Goal: Information Seeking & Learning: Learn about a topic

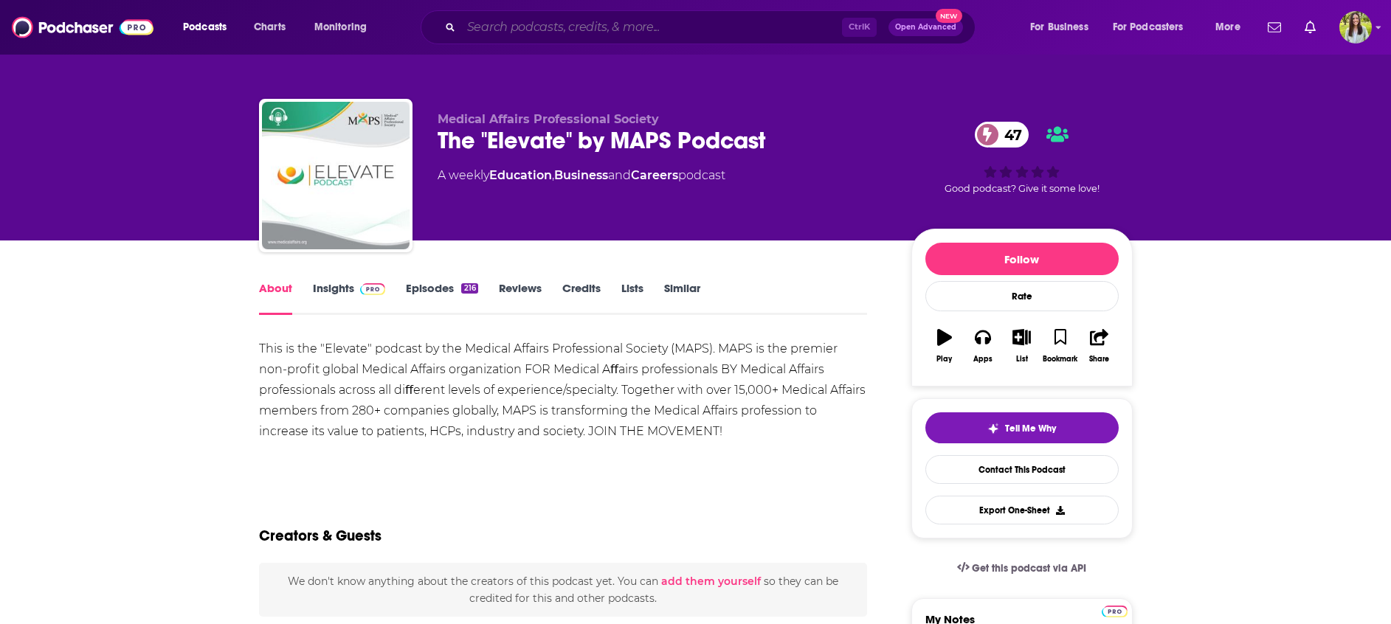
click at [718, 29] on input "Search podcasts, credits, & more..." at bounding box center [651, 27] width 381 height 24
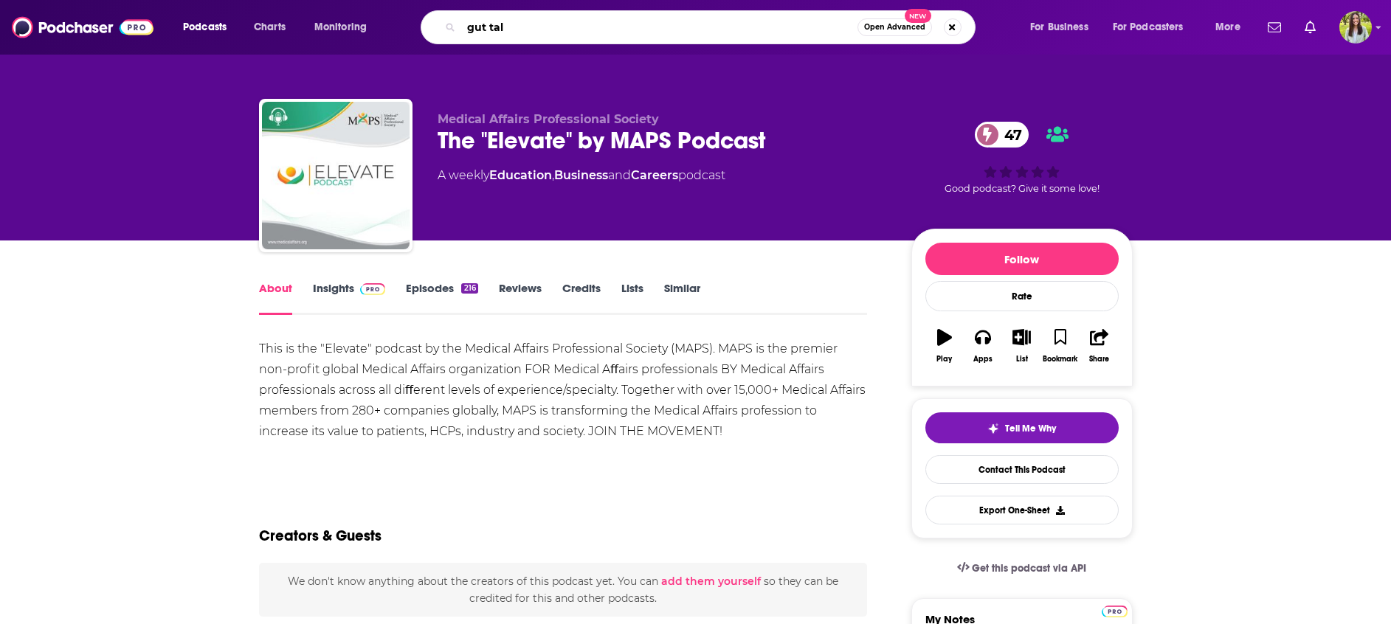
type input "gut talk"
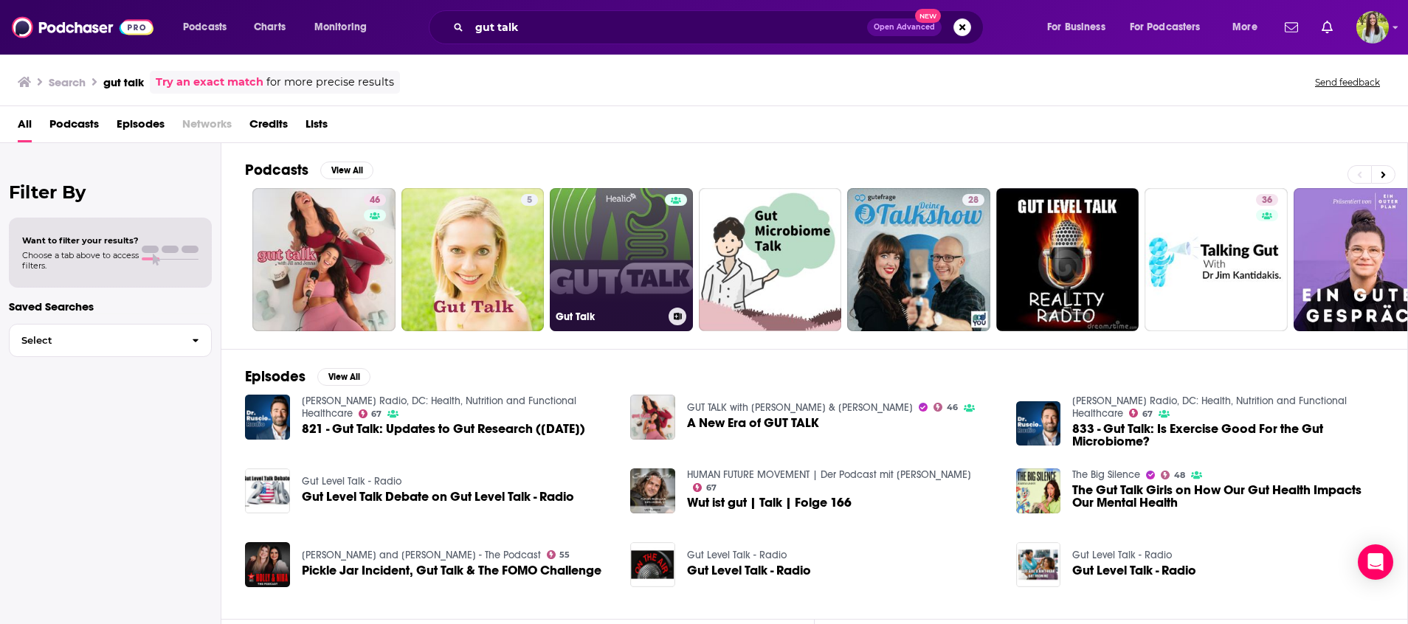
click at [604, 276] on link "Gut Talk" at bounding box center [621, 259] width 143 height 143
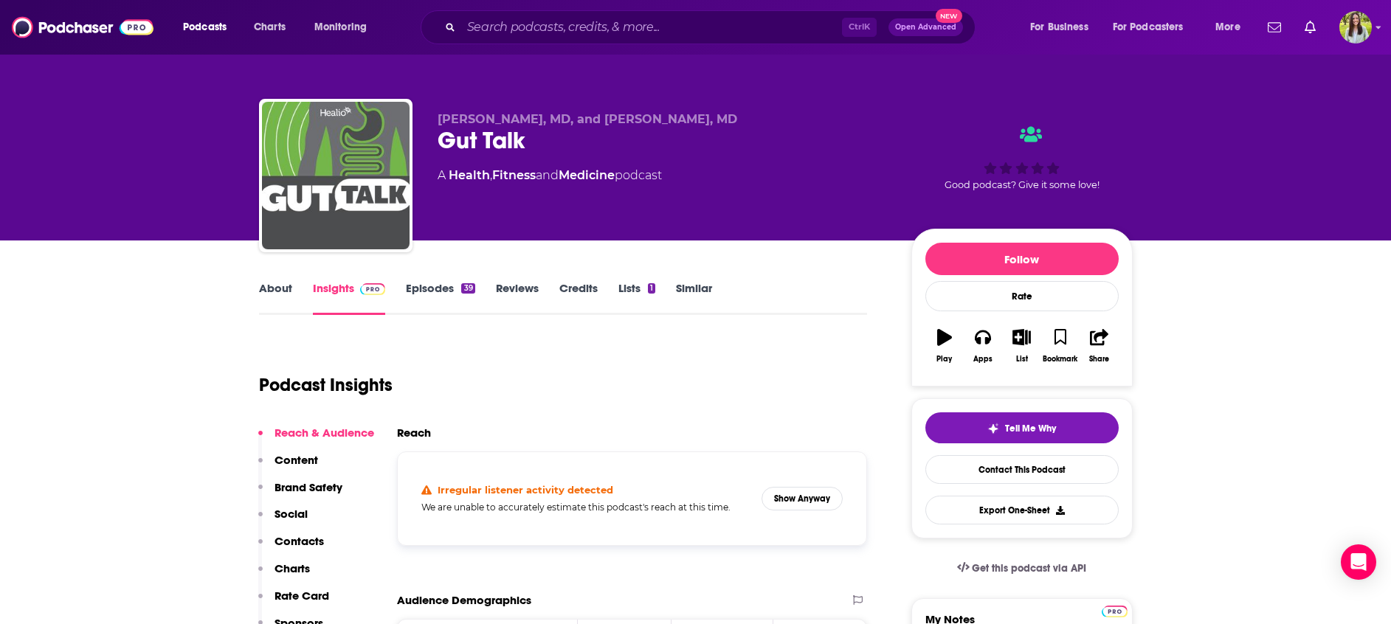
click at [414, 293] on link "Episodes 39" at bounding box center [440, 298] width 69 height 34
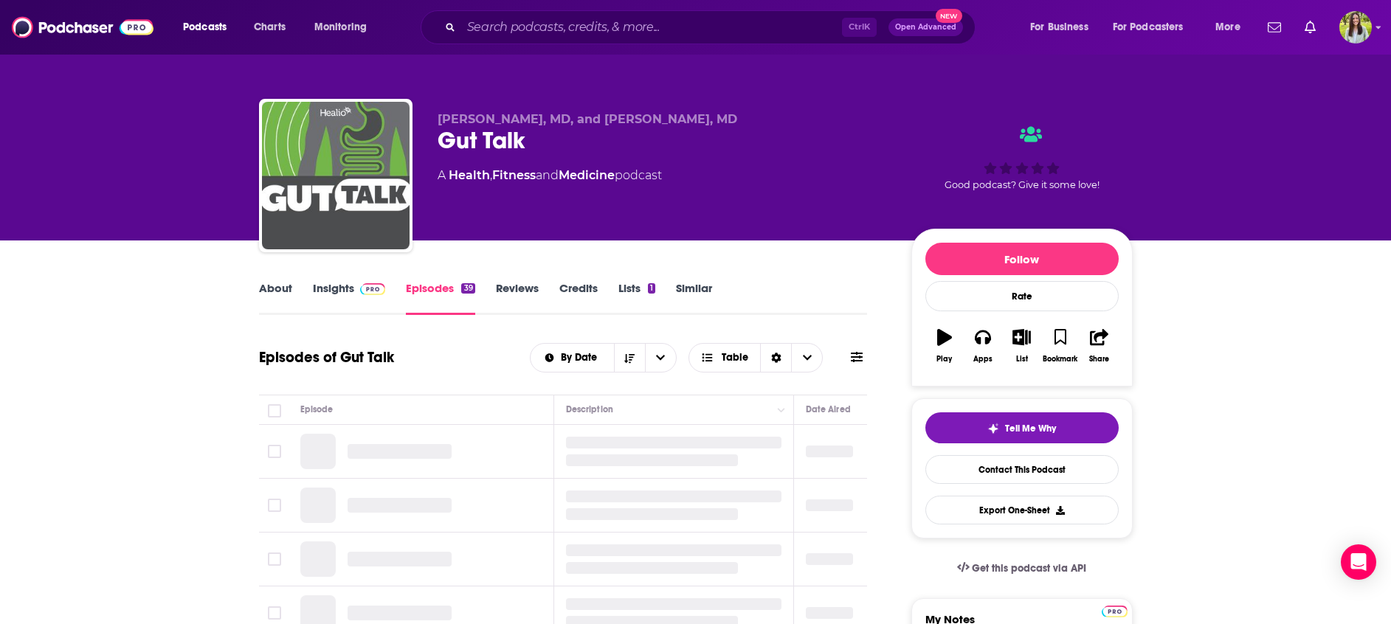
click at [865, 356] on button at bounding box center [856, 357] width 21 height 15
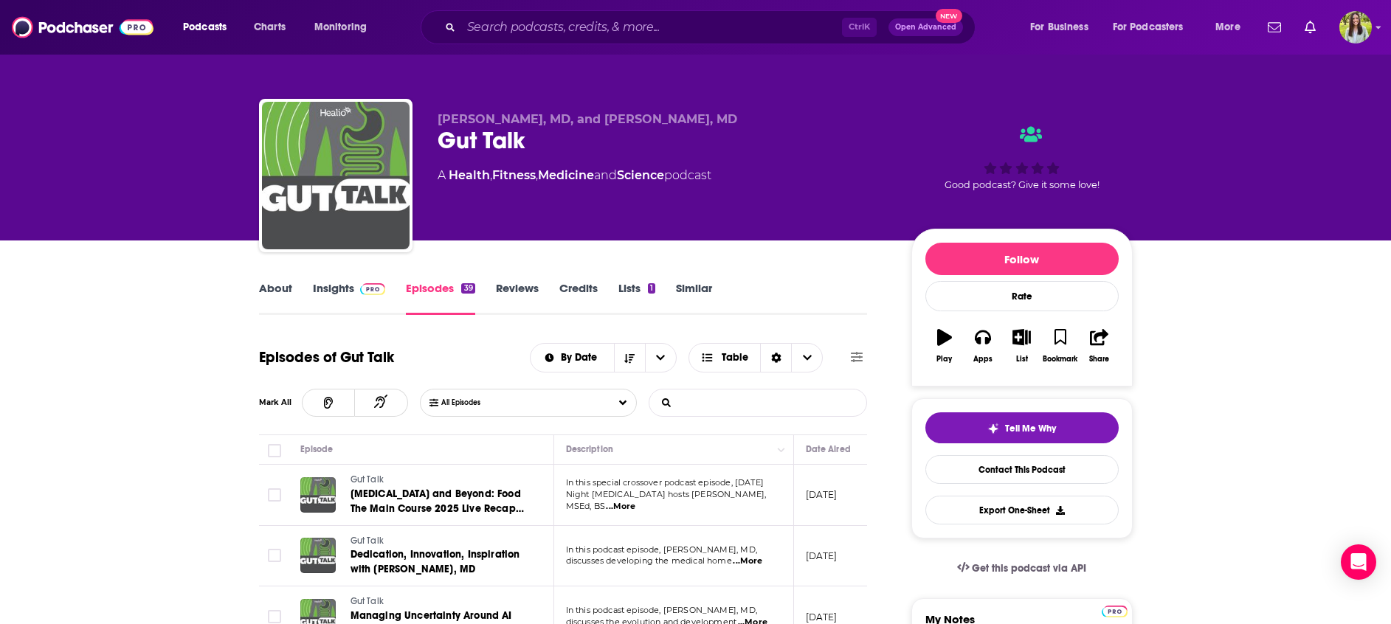
click at [784, 399] on input "List Search Input" at bounding box center [726, 403] width 154 height 27
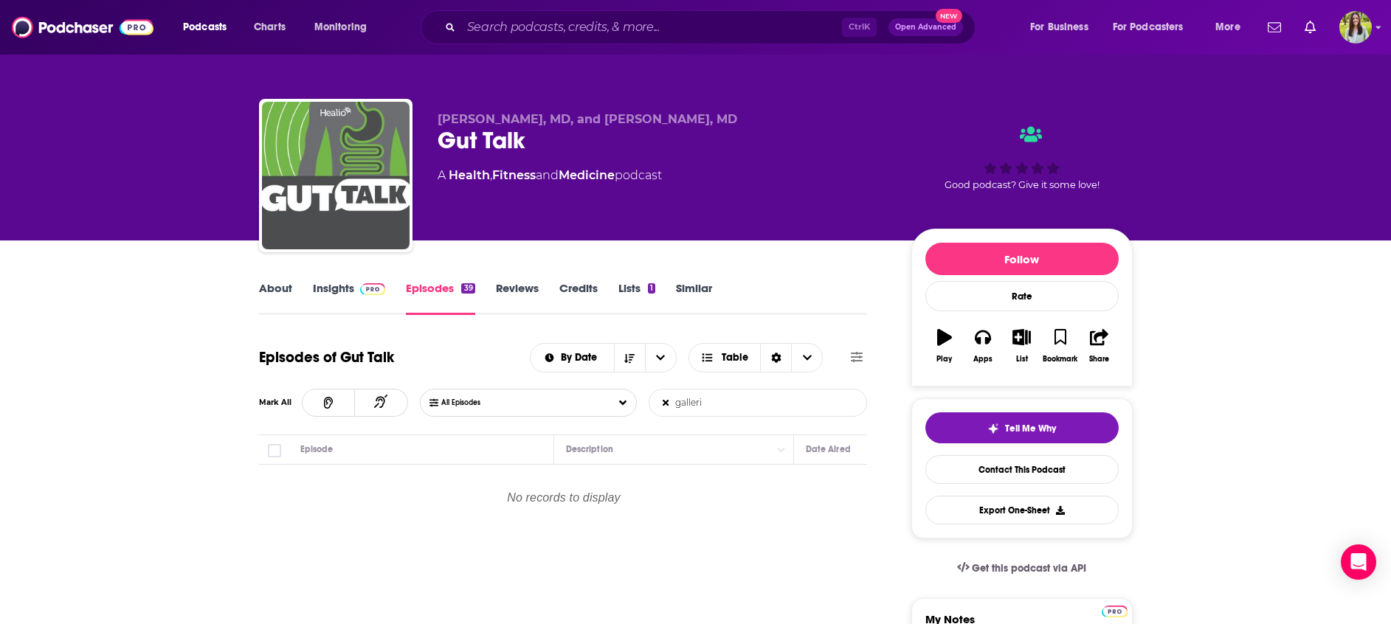
click at [784, 399] on input "galleri" at bounding box center [726, 403] width 154 height 27
click at [784, 399] on input "grail" at bounding box center [726, 403] width 154 height 27
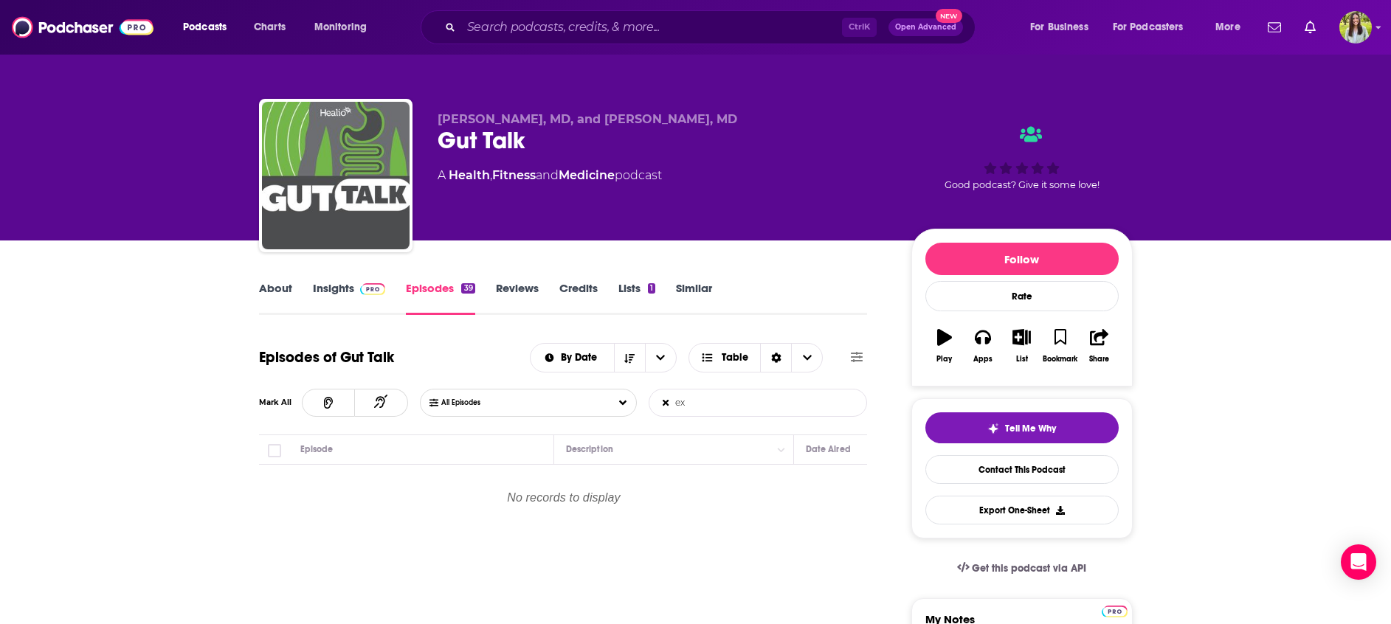
type input "e"
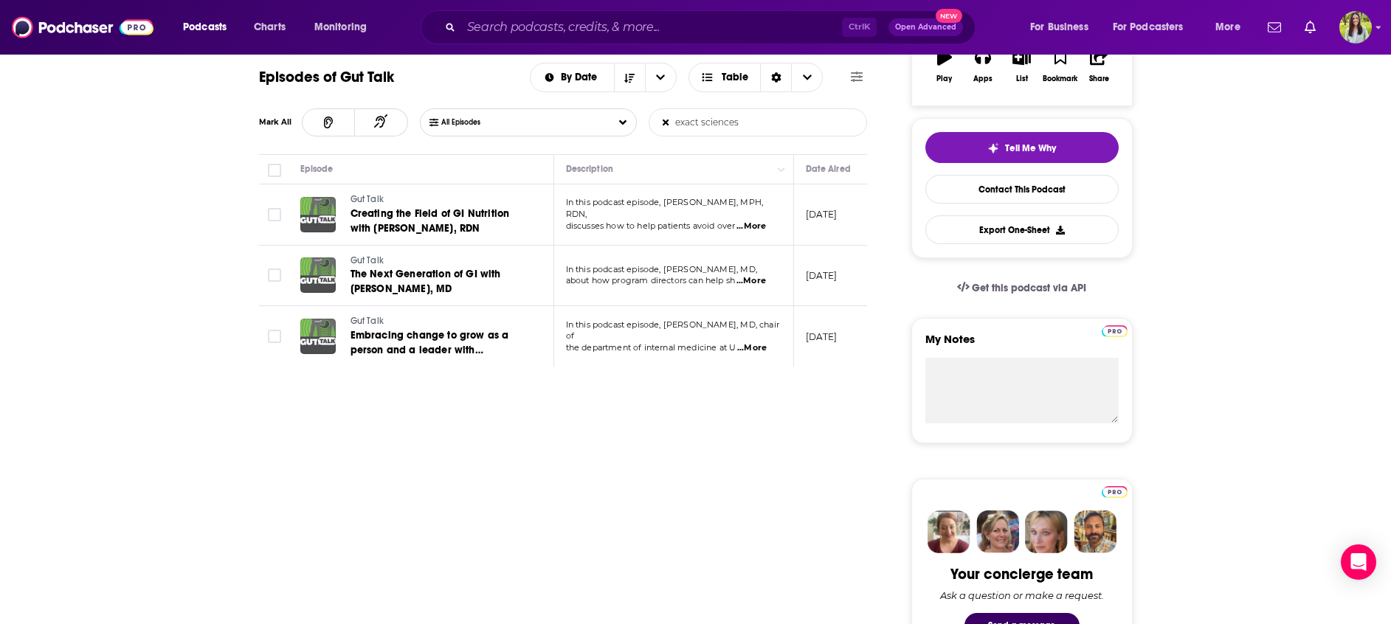
scroll to position [271, 0]
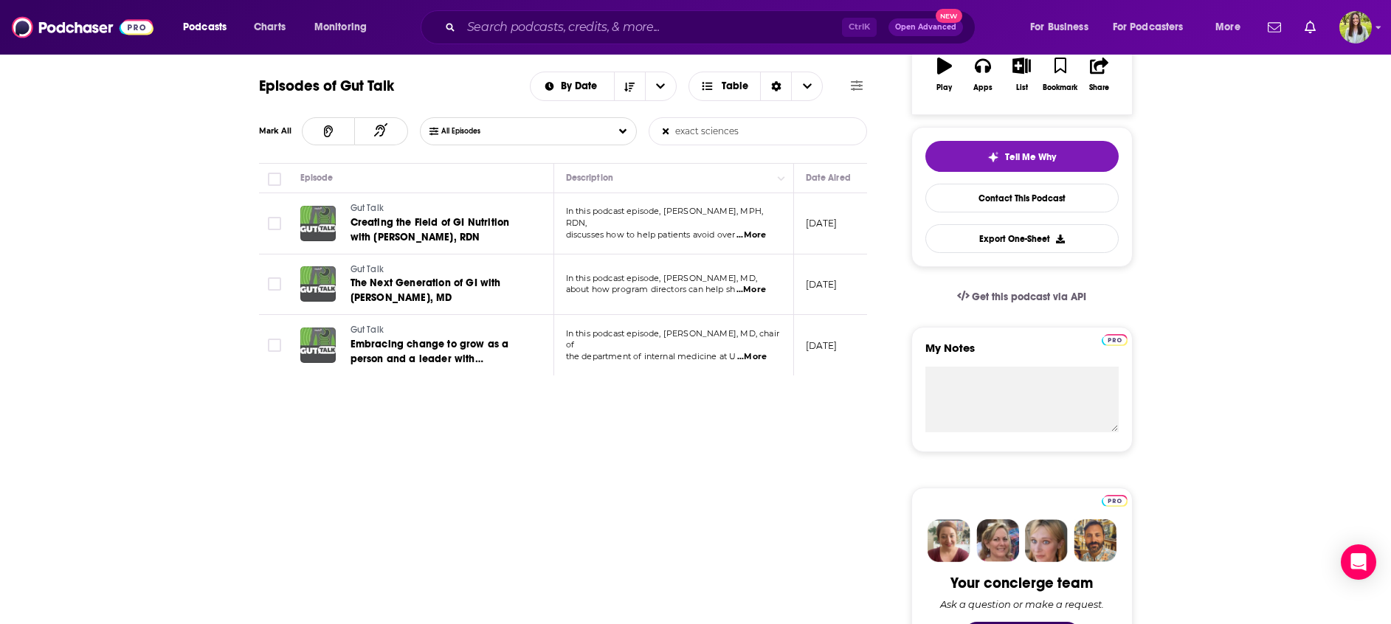
click at [819, 135] on form "exact sciences List Search Input Search Episodes..." at bounding box center [757, 131] width 218 height 28
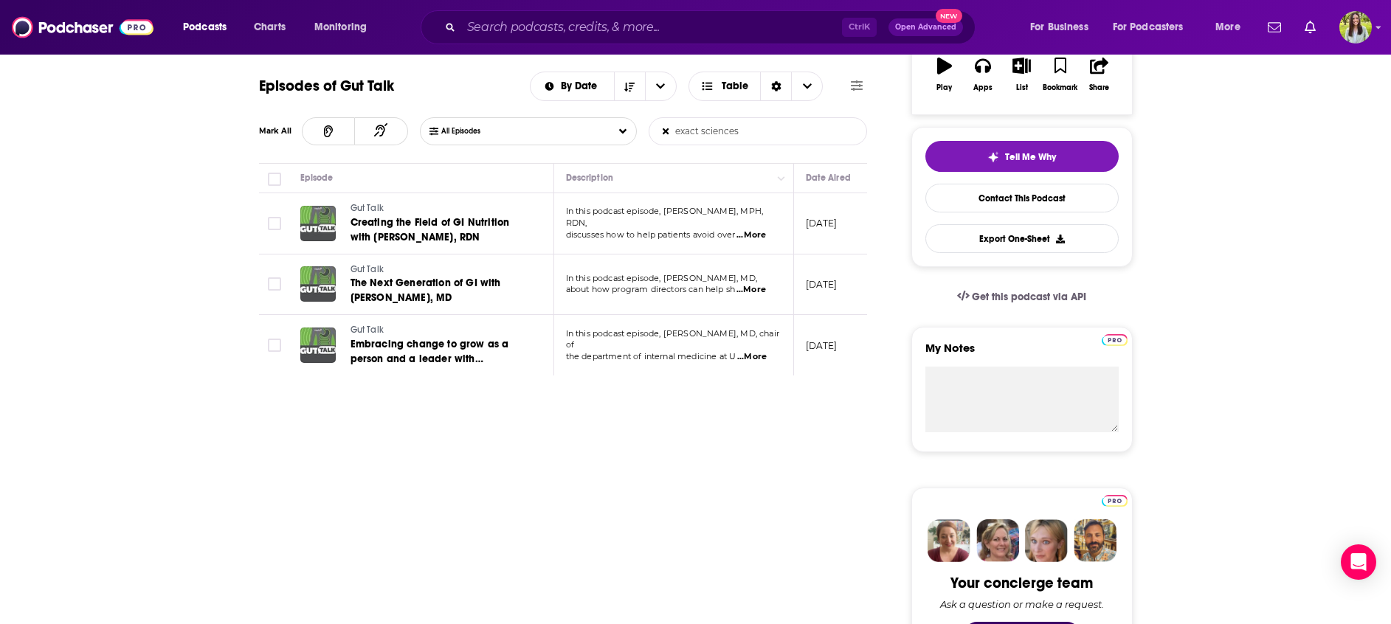
click at [729, 132] on input "exact sciences" at bounding box center [726, 131] width 154 height 27
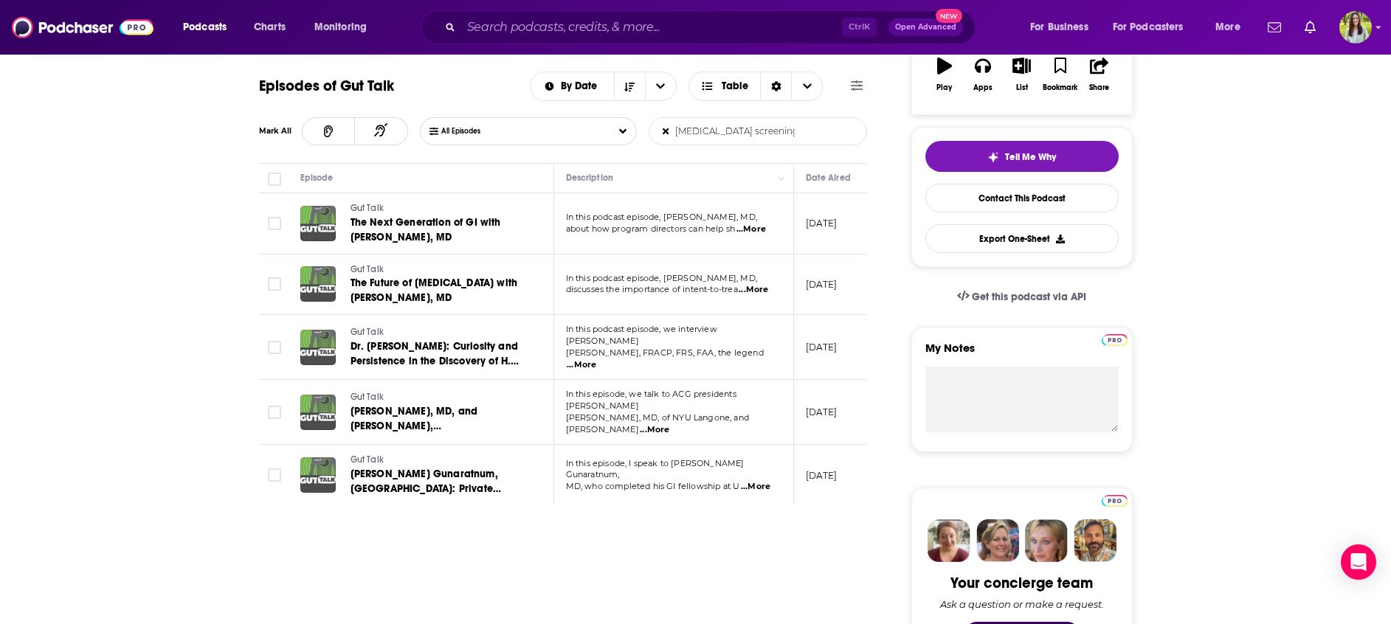
click at [758, 134] on input "cancer screening" at bounding box center [726, 131] width 154 height 27
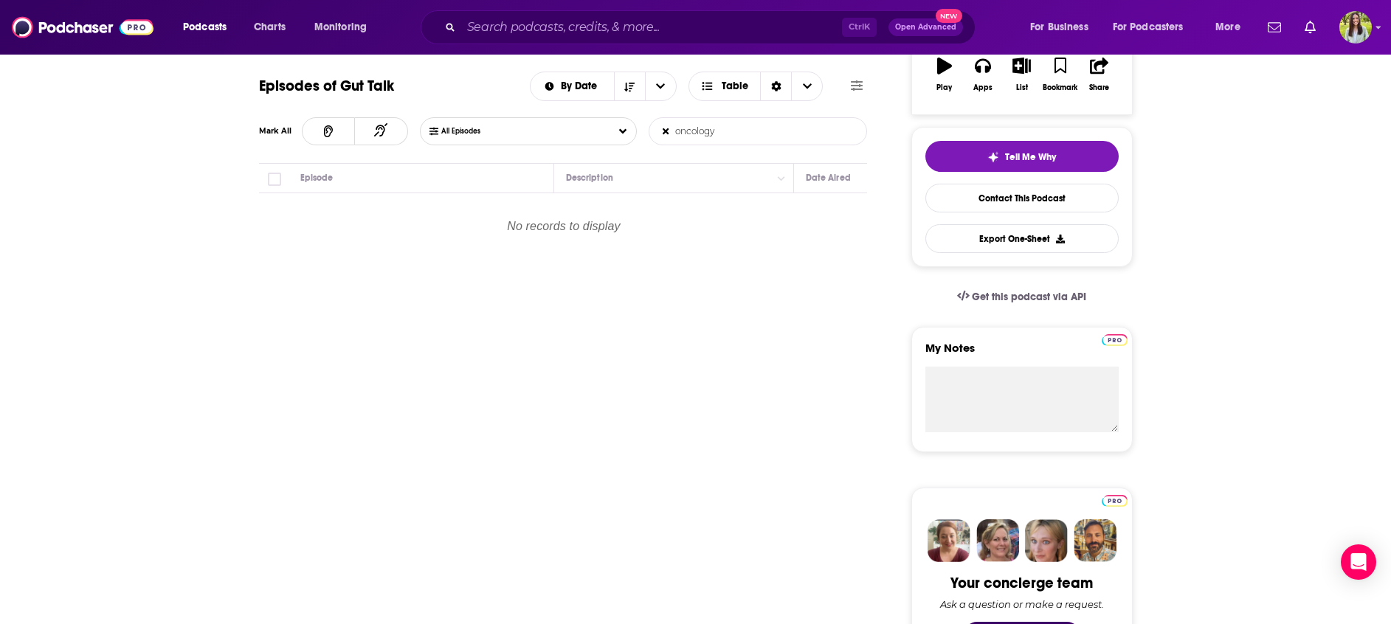
click at [758, 134] on input "oncology" at bounding box center [726, 131] width 154 height 27
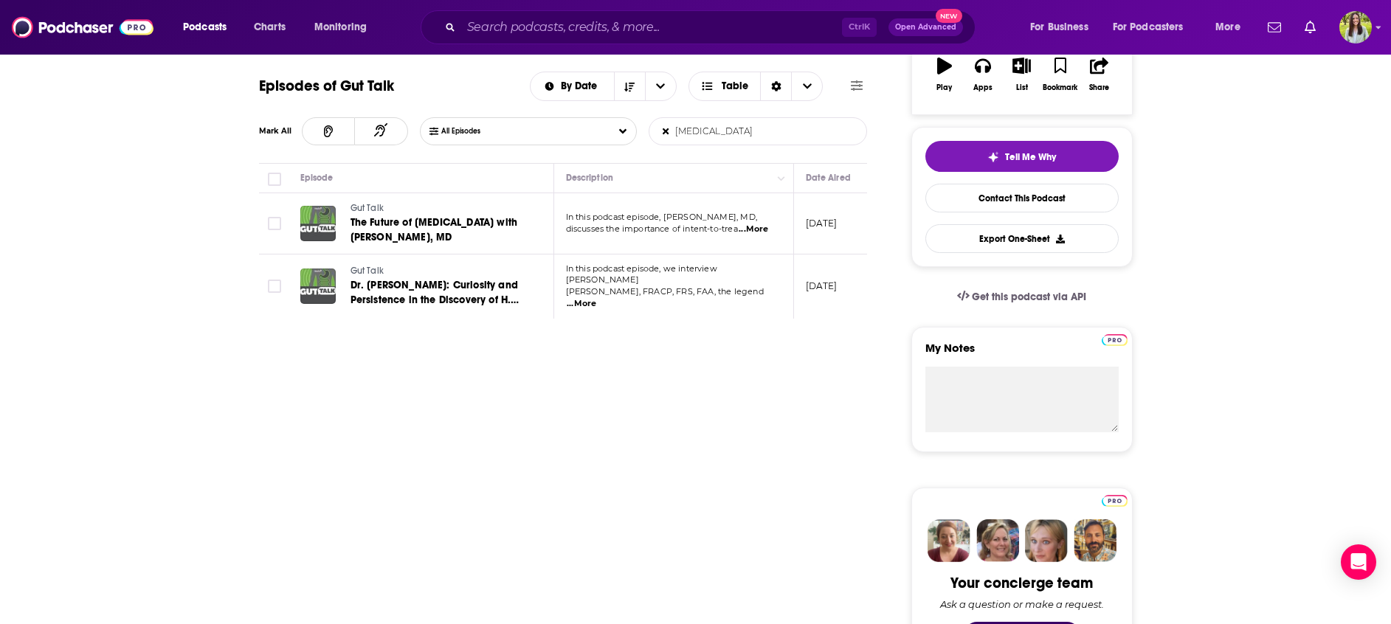
click at [688, 135] on input "cancer" at bounding box center [726, 131] width 154 height 27
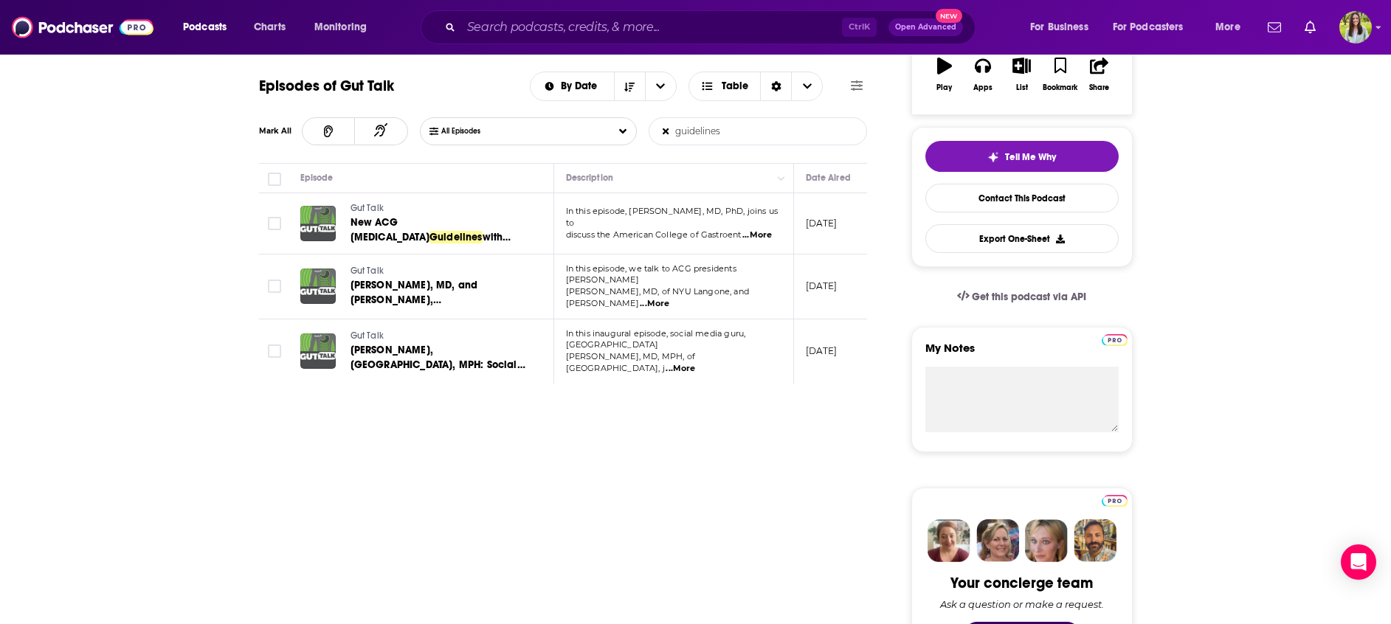
click at [694, 137] on input "guidelines" at bounding box center [726, 131] width 154 height 27
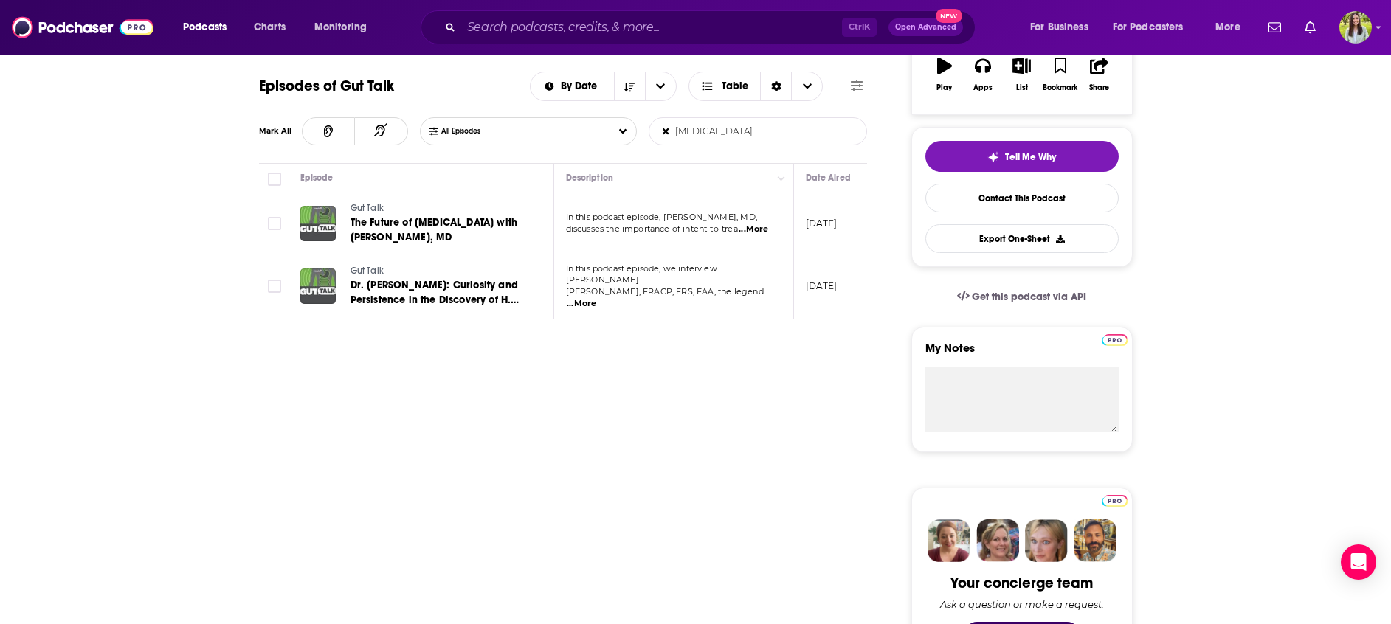
click at [694, 137] on input "cancer" at bounding box center [726, 131] width 154 height 27
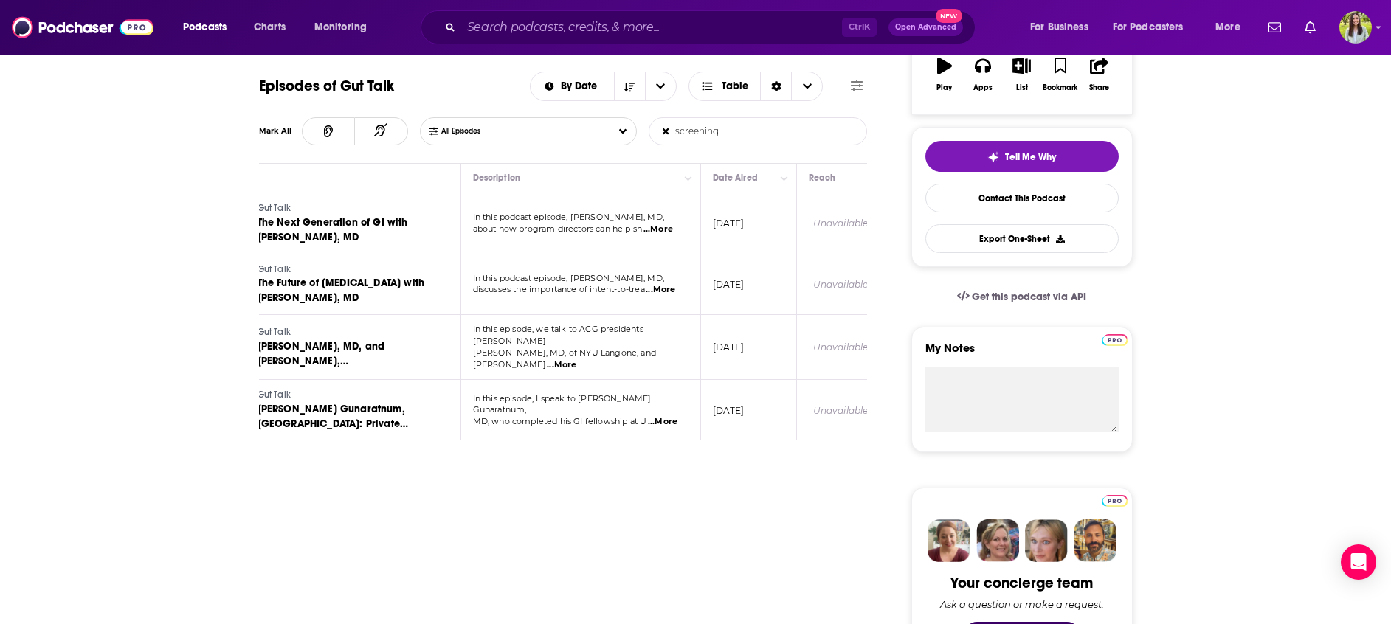
scroll to position [0, 0]
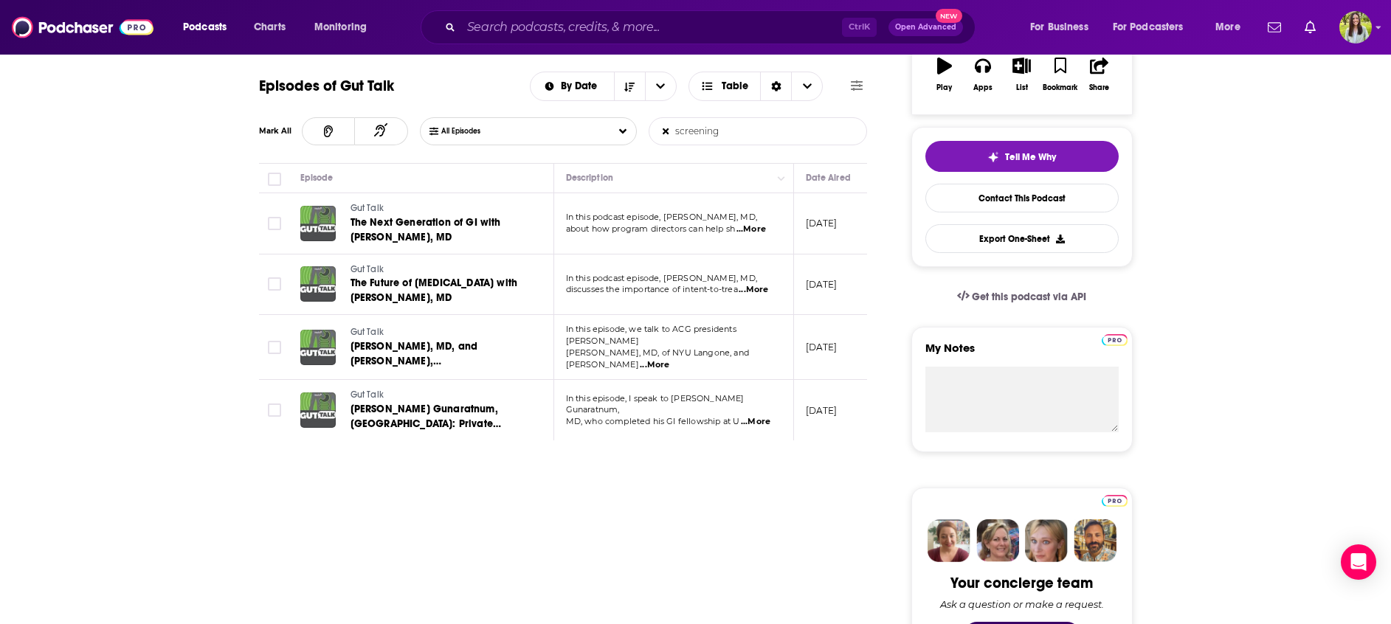
click at [786, 136] on input "screening" at bounding box center [726, 131] width 154 height 27
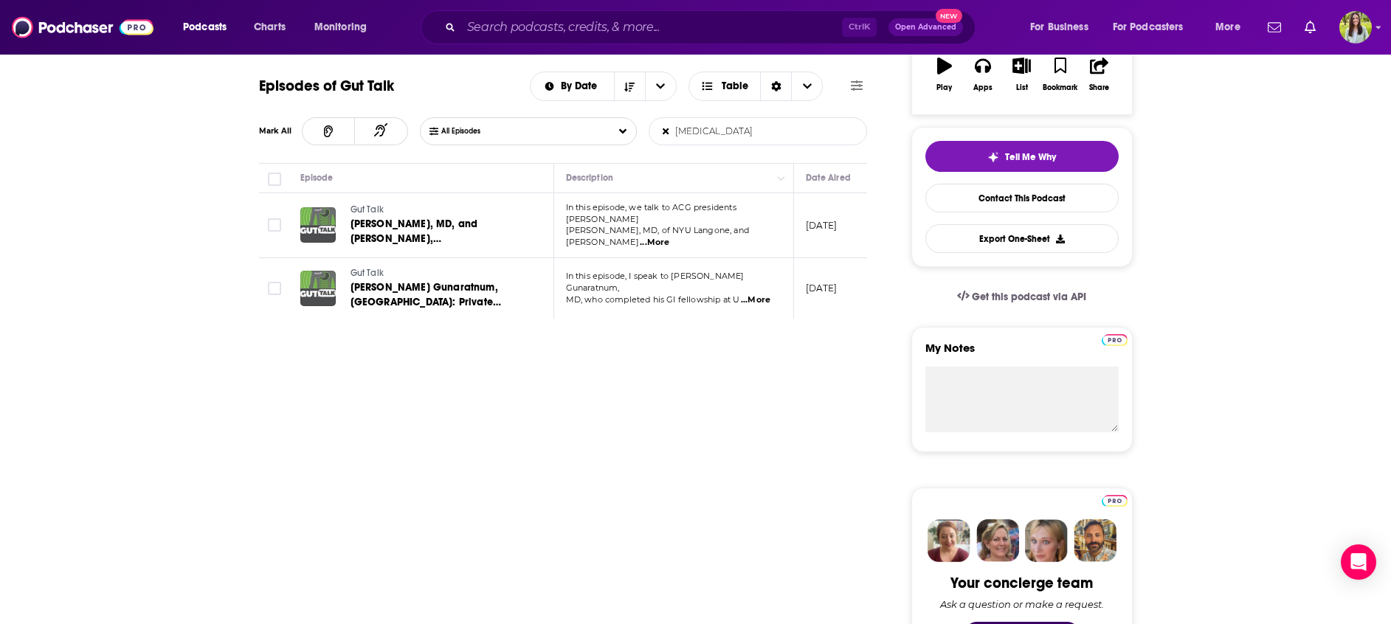
click at [693, 136] on input "blood test" at bounding box center [726, 131] width 154 height 27
type input "detection"
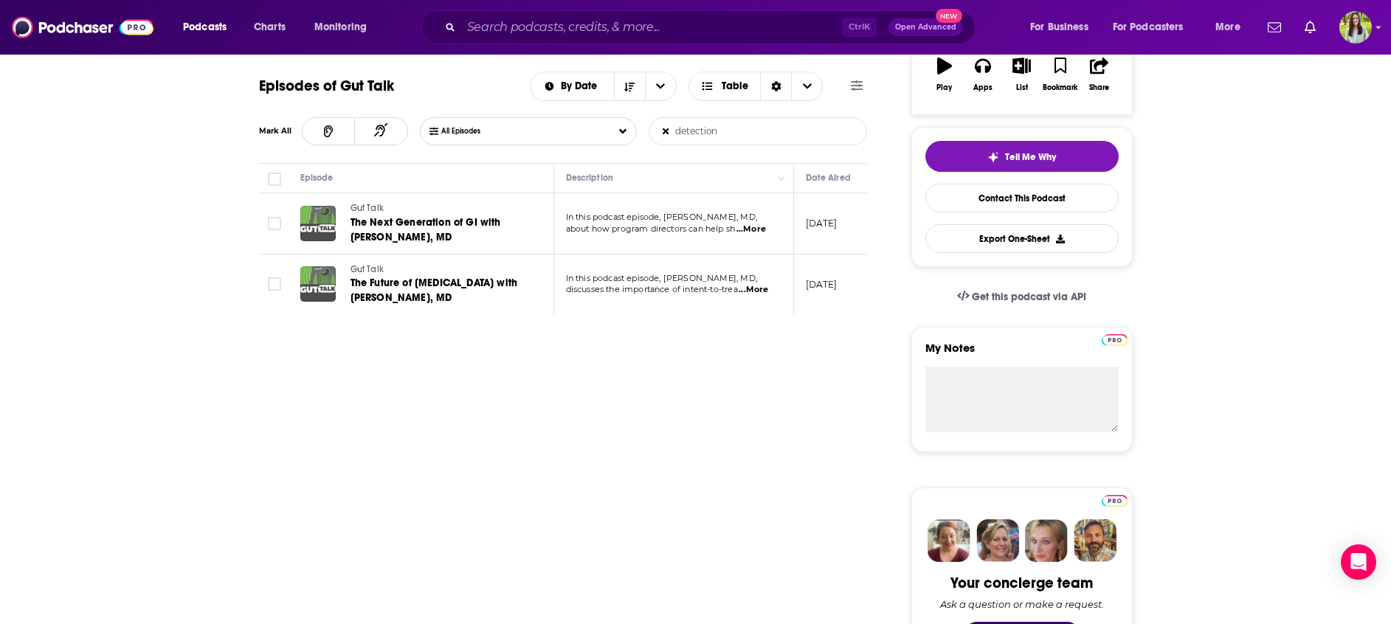
click at [663, 128] on icon at bounding box center [665, 131] width 6 height 9
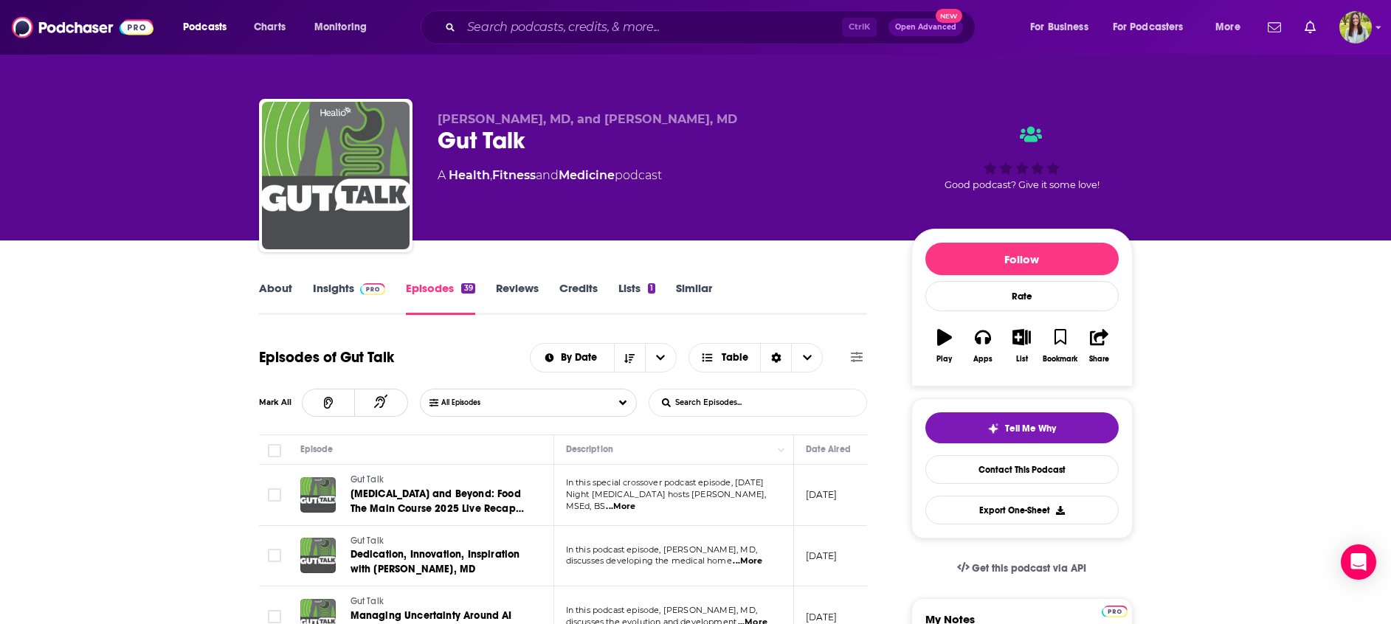
click at [772, 404] on input "List Search Input" at bounding box center [726, 403] width 154 height 27
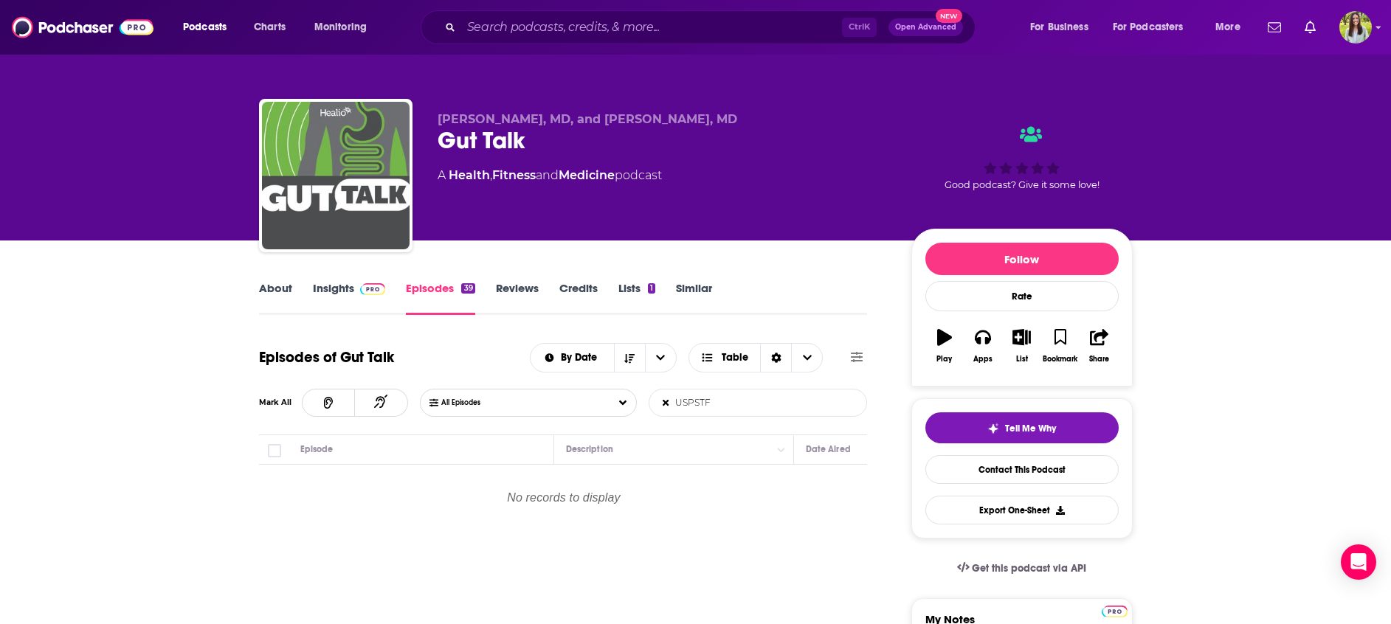
drag, startPoint x: 773, startPoint y: 404, endPoint x: 676, endPoint y: 397, distance: 97.6
click at [676, 397] on input "USPSTF" at bounding box center [726, 403] width 154 height 27
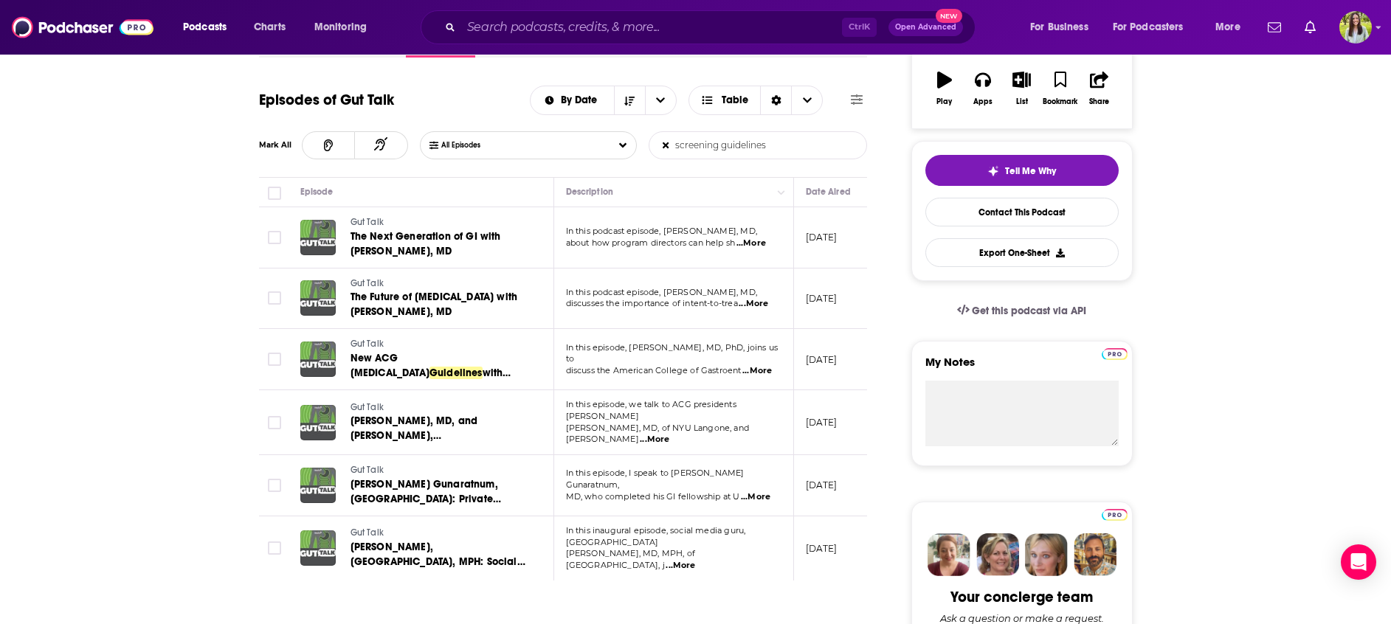
scroll to position [260, 0]
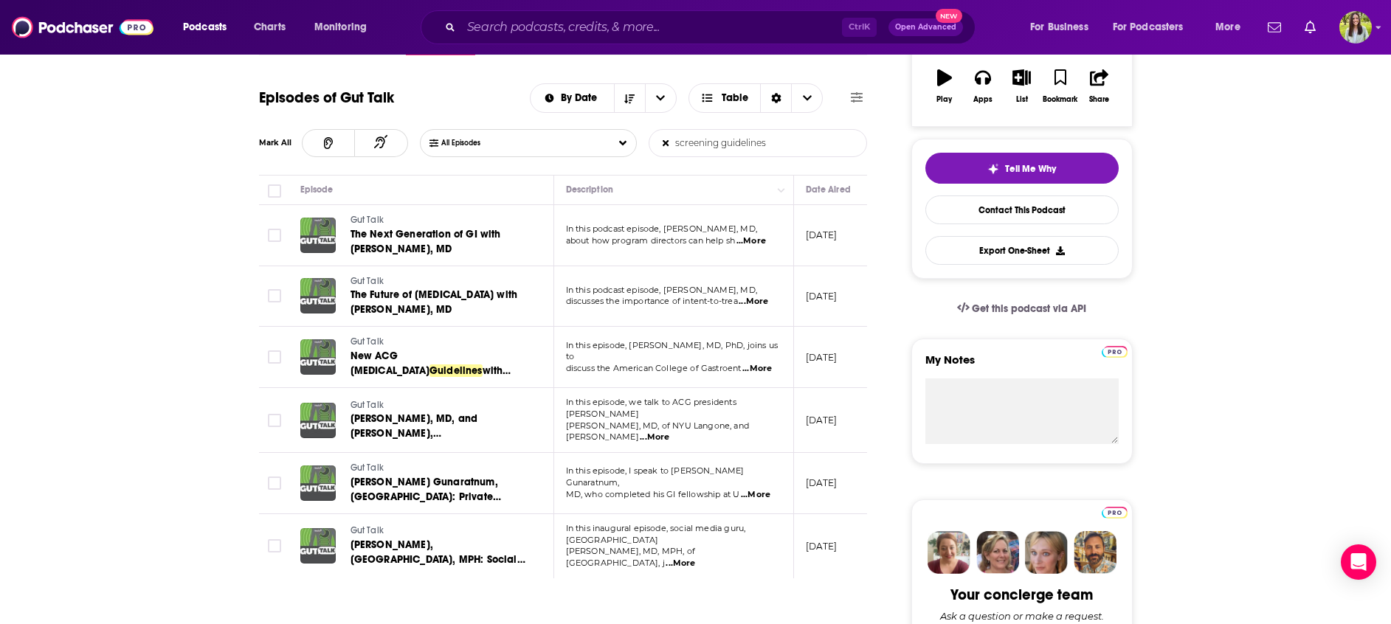
type input "screening guidelines"
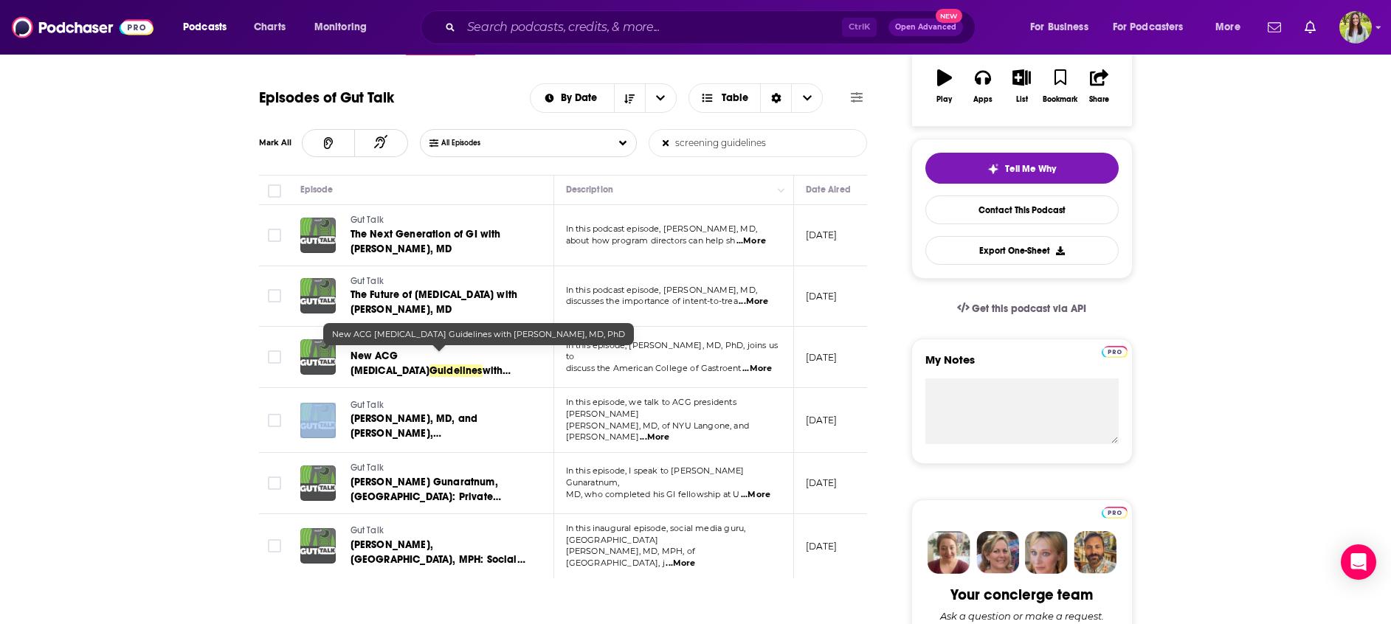
click at [393, 355] on span "New ACG IBS" at bounding box center [389, 363] width 79 height 27
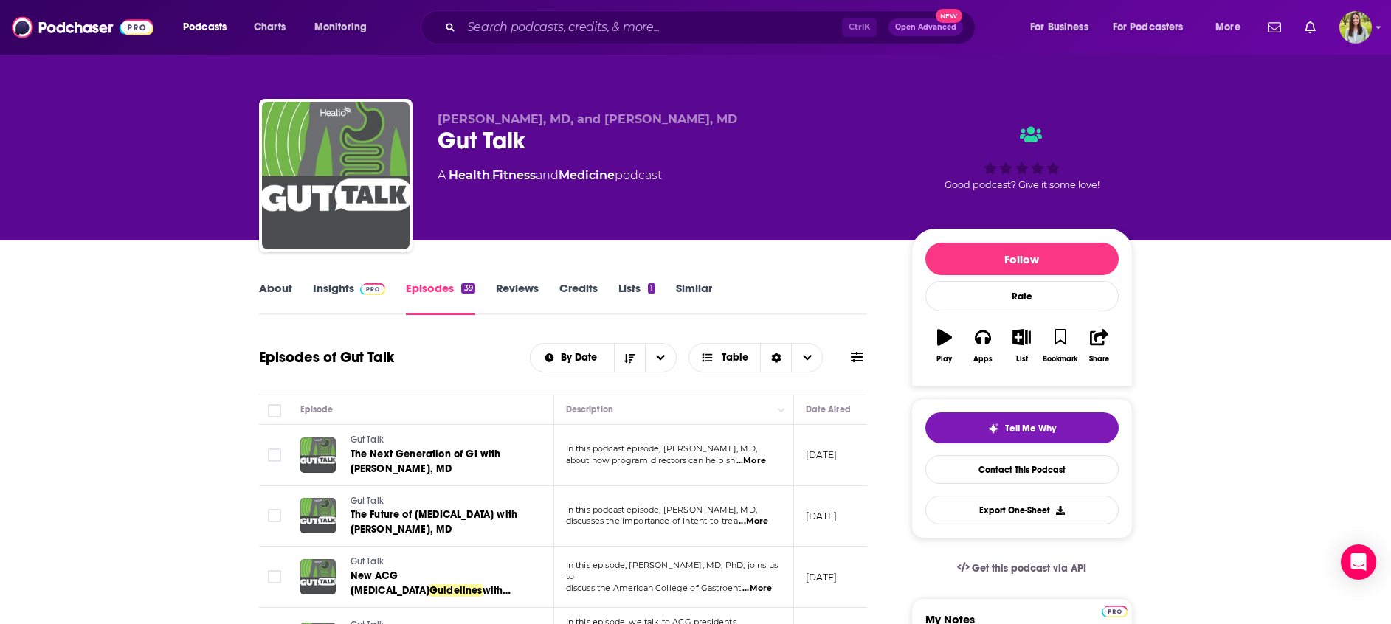
click at [862, 369] on div "By Date Table" at bounding box center [698, 358] width 337 height 30
click at [849, 353] on button at bounding box center [856, 357] width 21 height 15
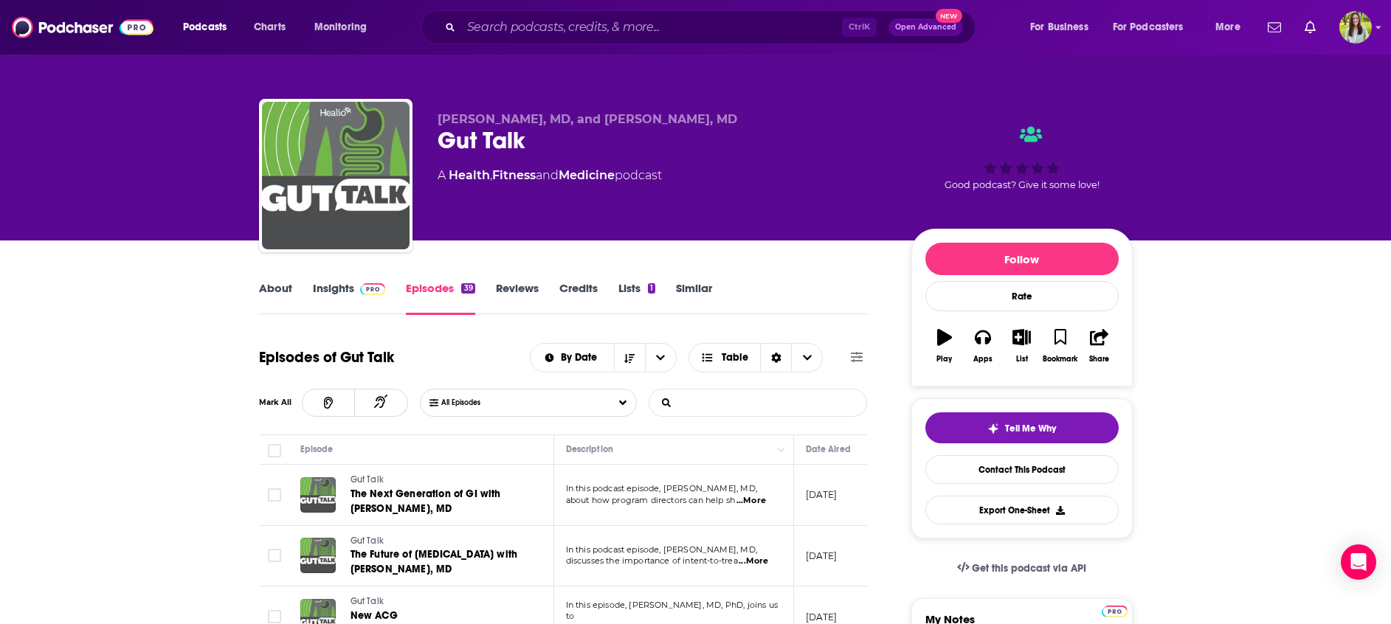
click at [761, 400] on input "List Search Input" at bounding box center [726, 403] width 154 height 27
type input "cancer"
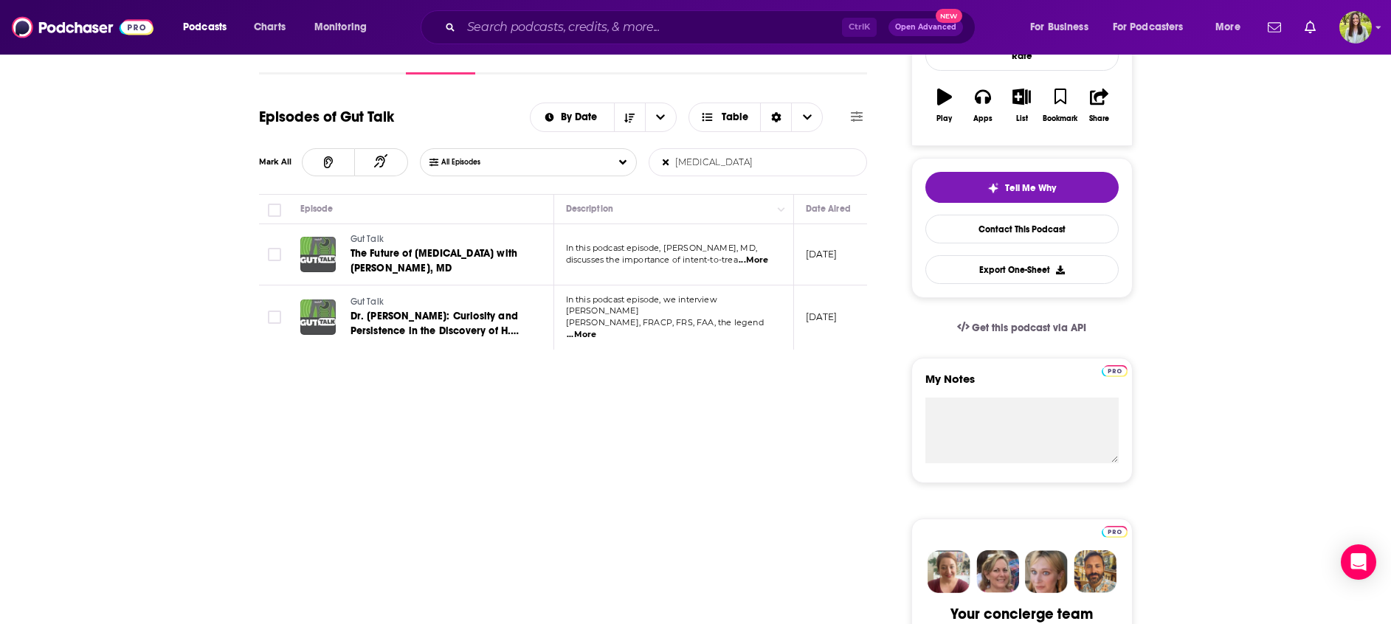
scroll to position [243, 0]
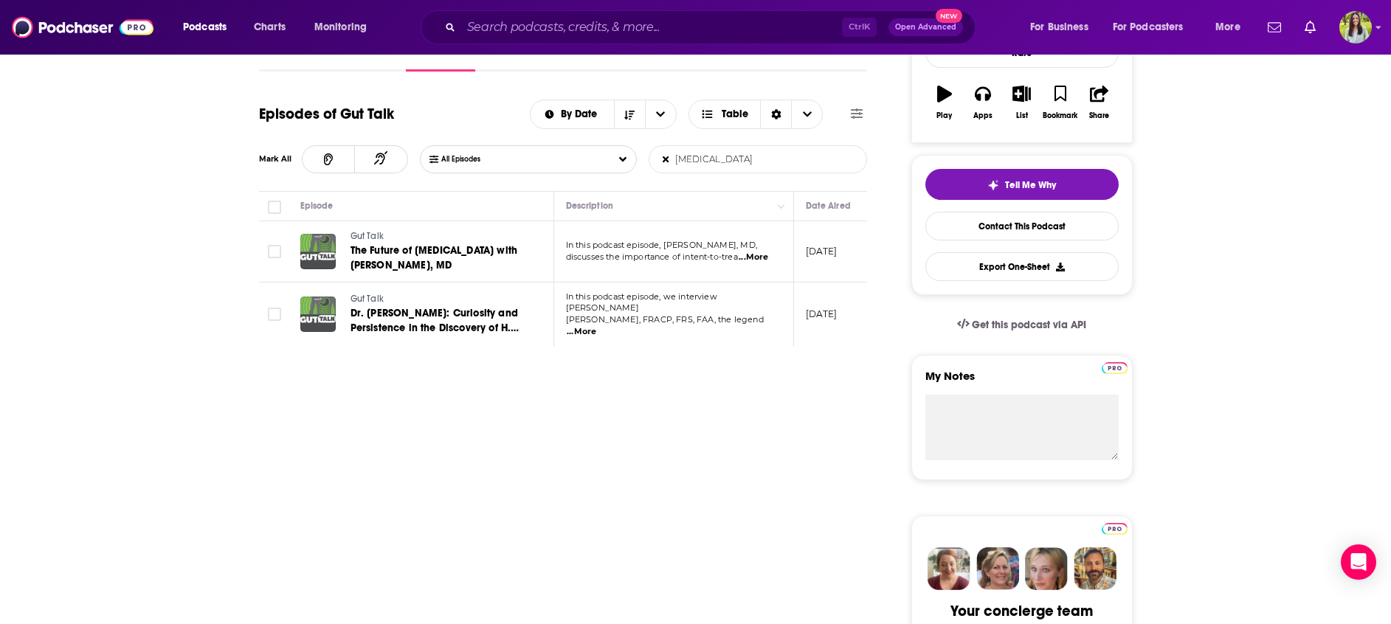
click at [413, 339] on td "Gut Talk Dr. Barry Marshall: Curiosity and Persistence in the Discovery of H. p…" at bounding box center [421, 315] width 266 height 64
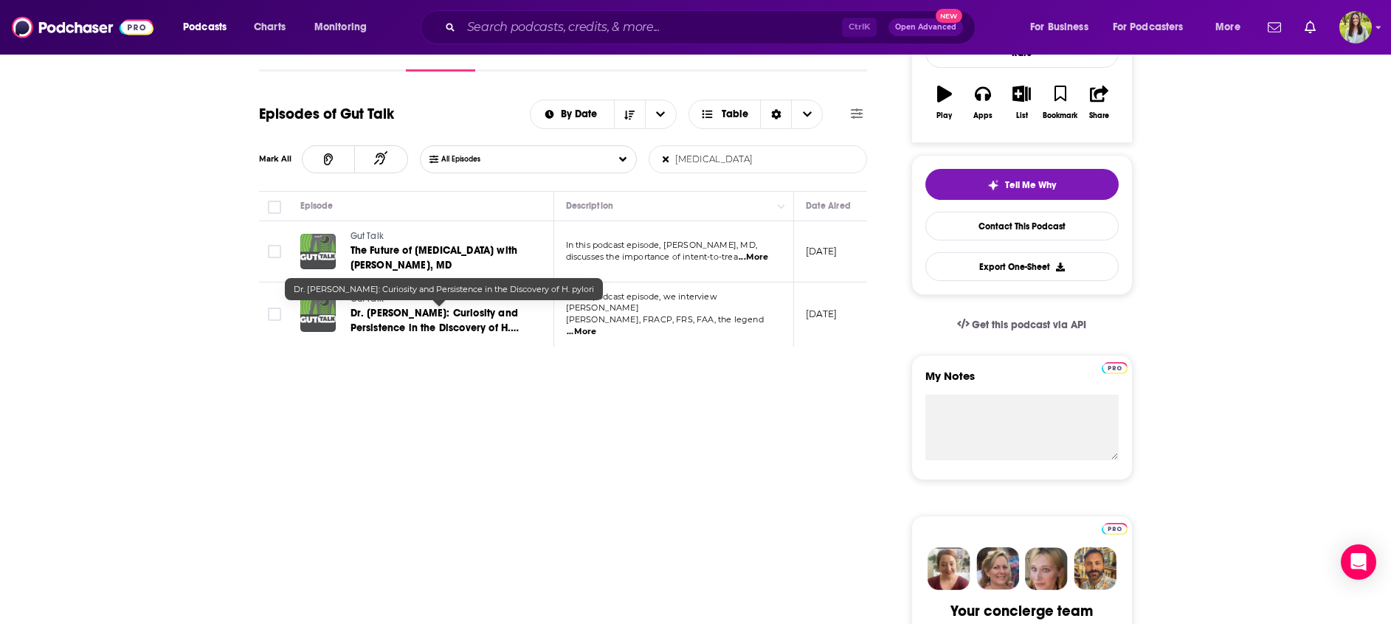
click at [409, 317] on span "Dr. Barry Marshall: Curiosity and Persistence in the Discovery of H. pylori" at bounding box center [434, 328] width 169 height 42
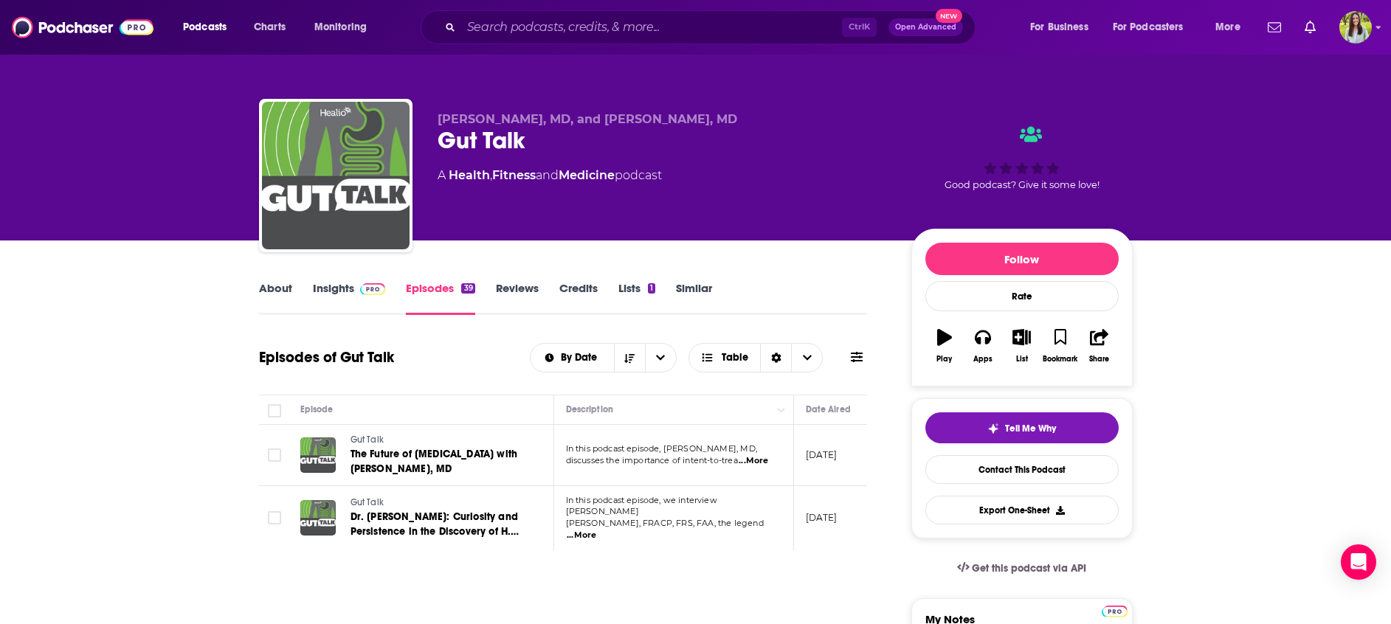
click at [422, 288] on link "Episodes 39" at bounding box center [440, 298] width 69 height 34
click at [852, 361] on icon at bounding box center [857, 357] width 12 height 10
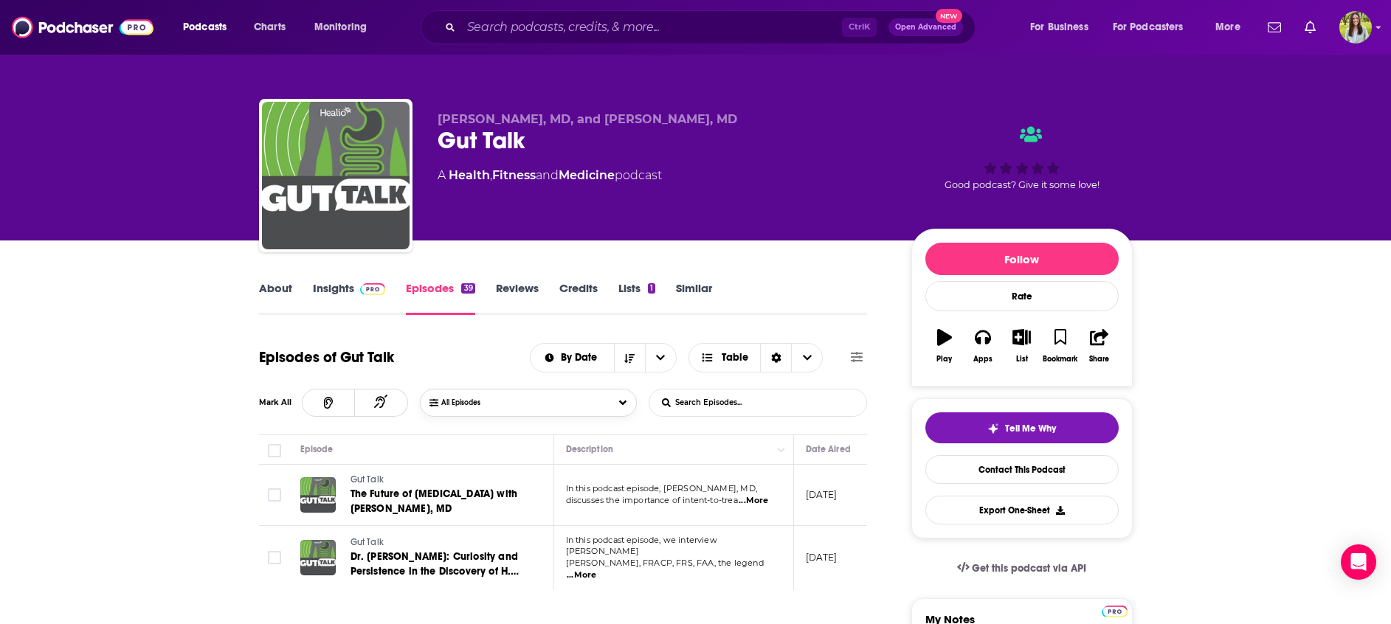
click at [618, 409] on button "All Episodes" at bounding box center [528, 403] width 217 height 28
click at [481, 432] on div "All Episodes" at bounding box center [462, 430] width 66 height 10
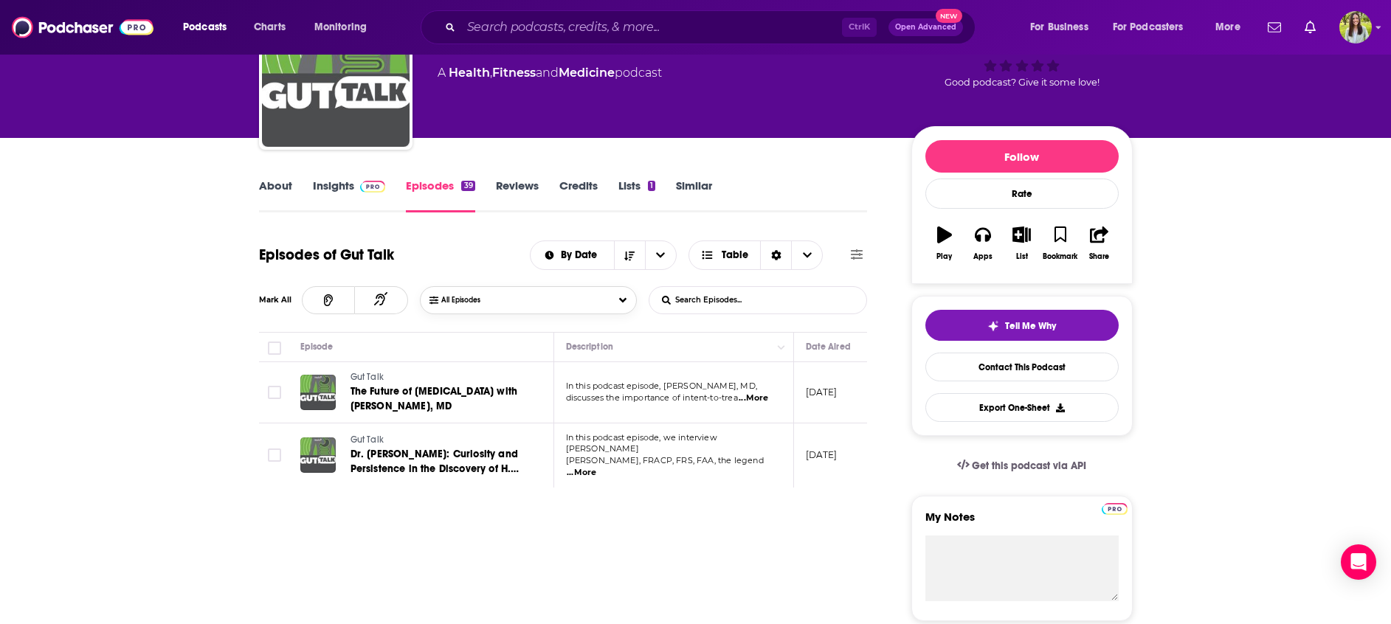
scroll to position [97, 0]
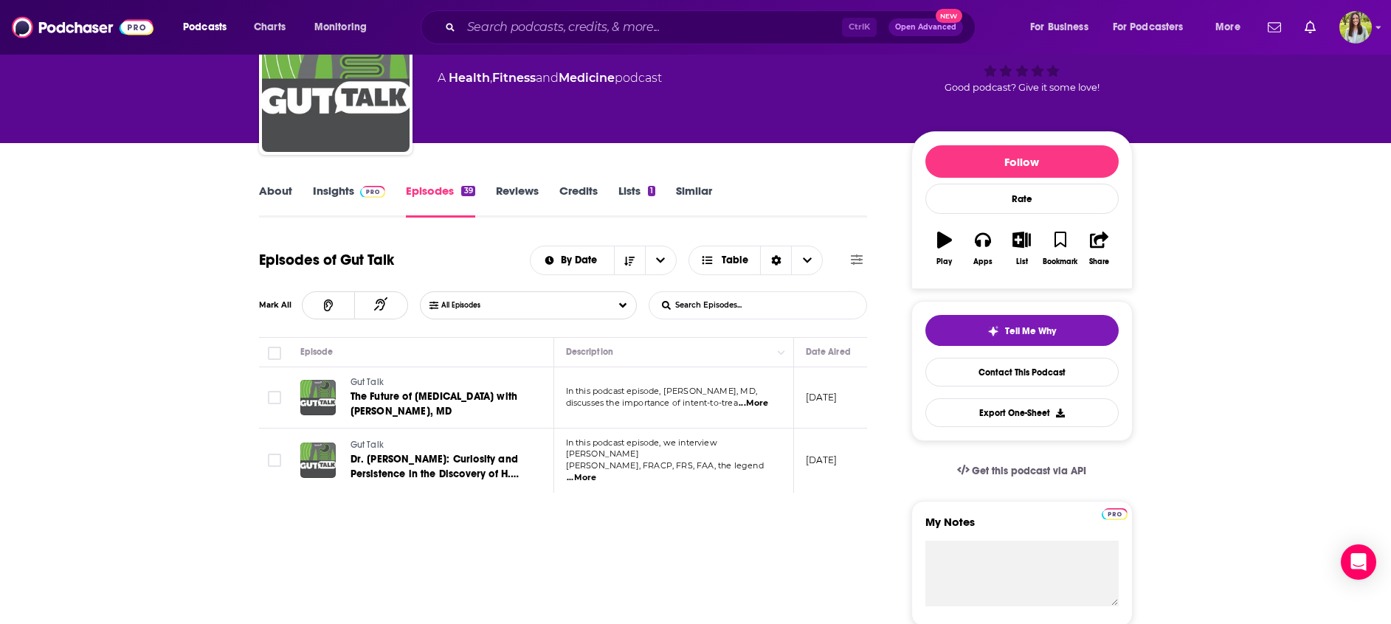
click at [272, 193] on link "About" at bounding box center [275, 201] width 33 height 34
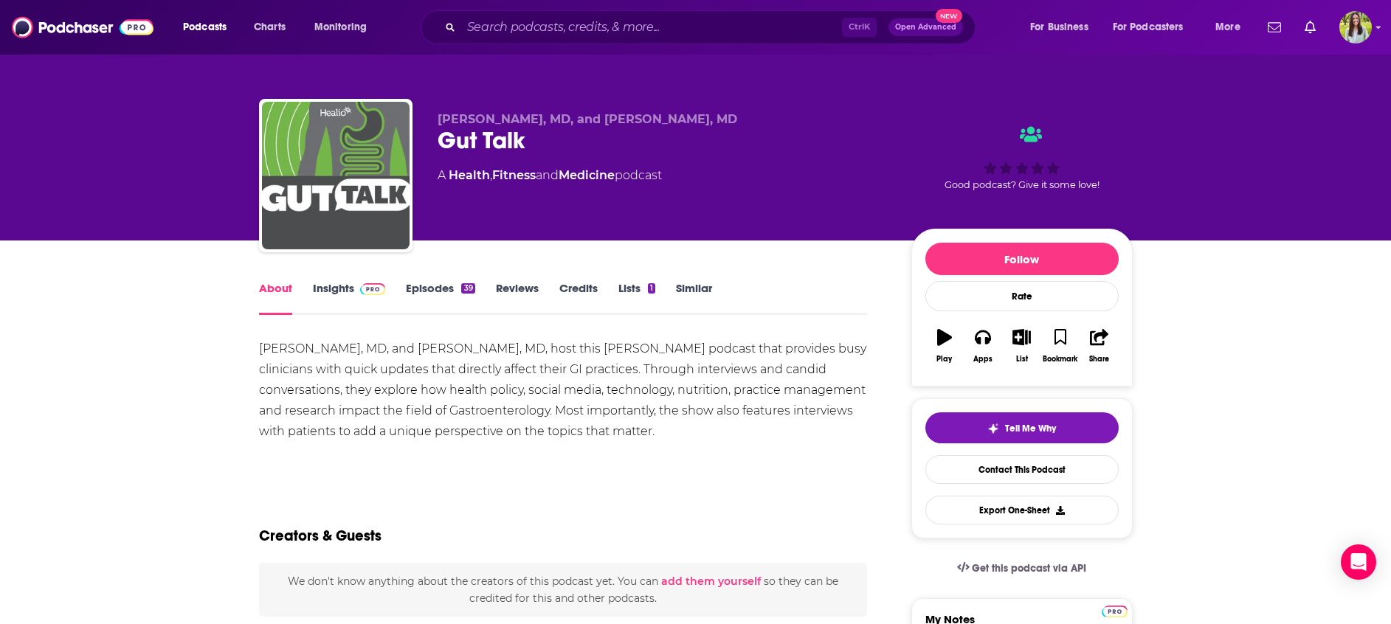
click at [429, 282] on link "Episodes 39" at bounding box center [440, 298] width 69 height 34
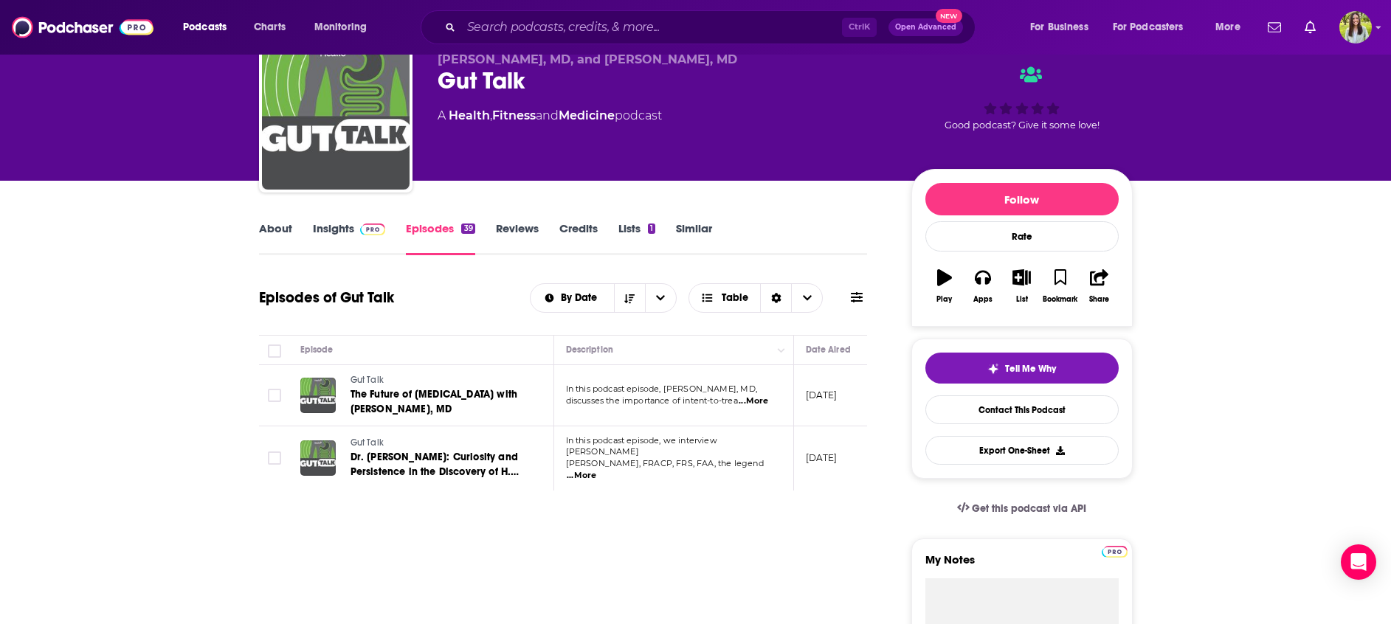
scroll to position [66, 0]
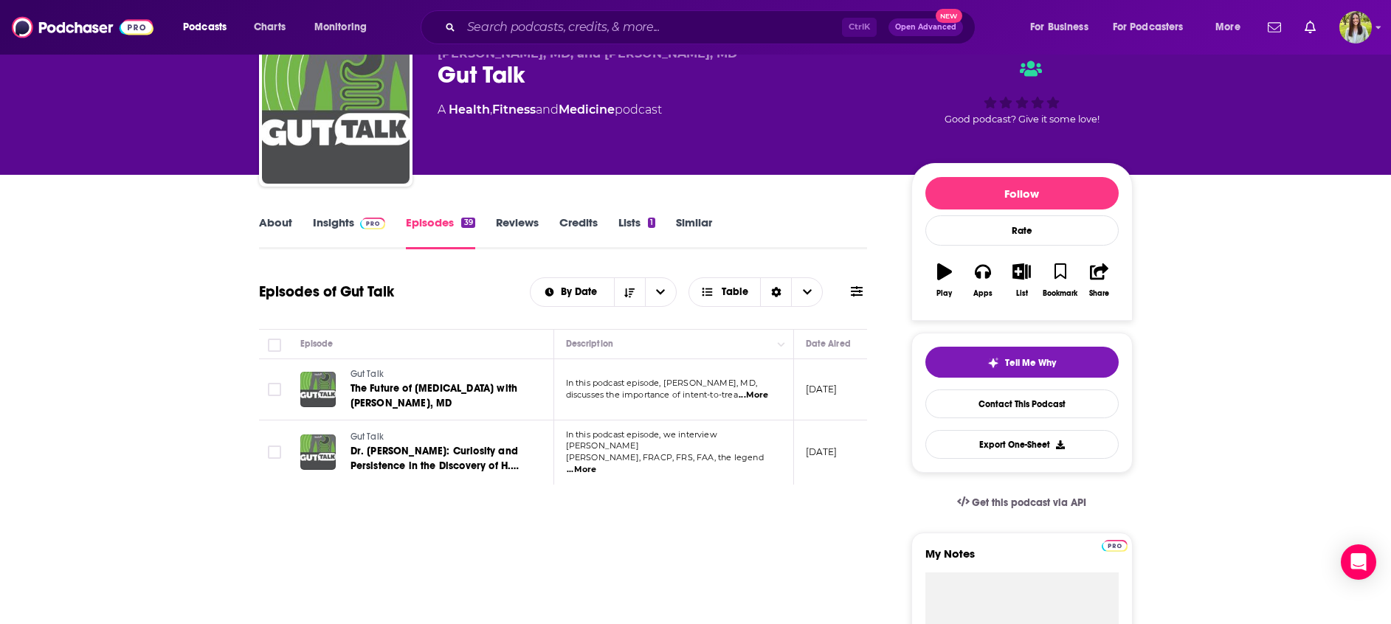
click at [852, 297] on icon at bounding box center [857, 292] width 12 height 12
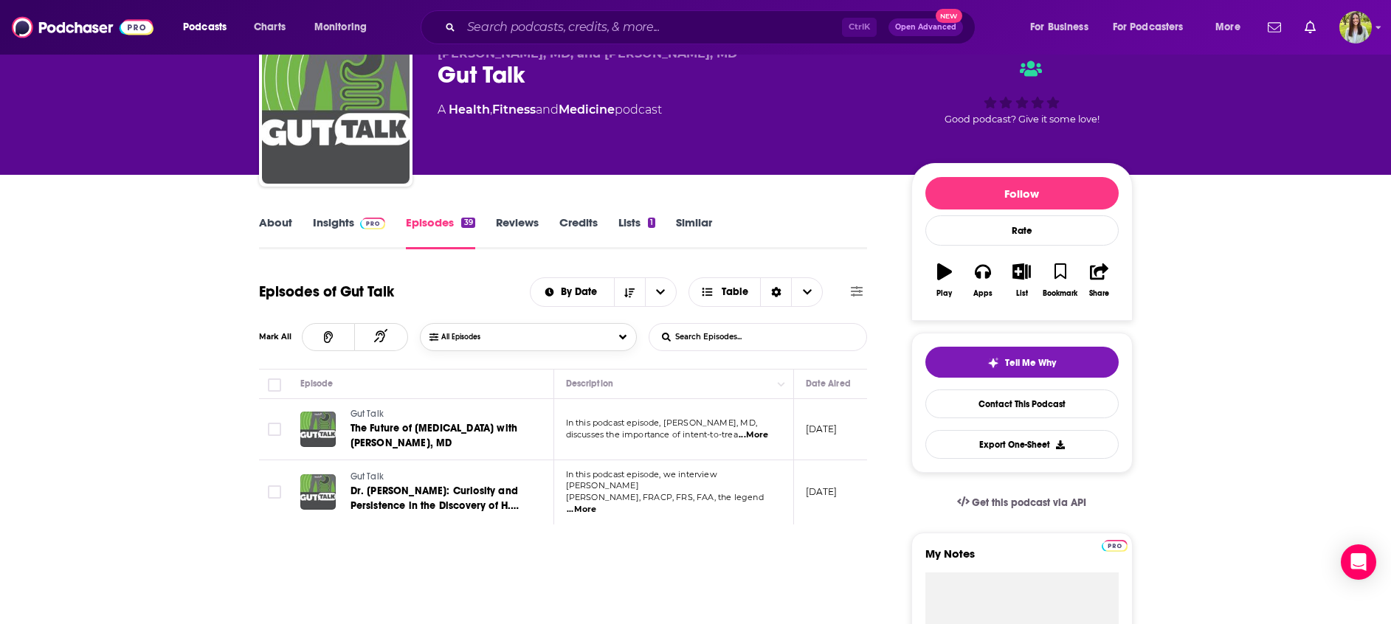
click at [618, 336] on button "All Episodes" at bounding box center [528, 337] width 217 height 28
click at [501, 356] on div "All Episodes" at bounding box center [528, 364] width 217 height 28
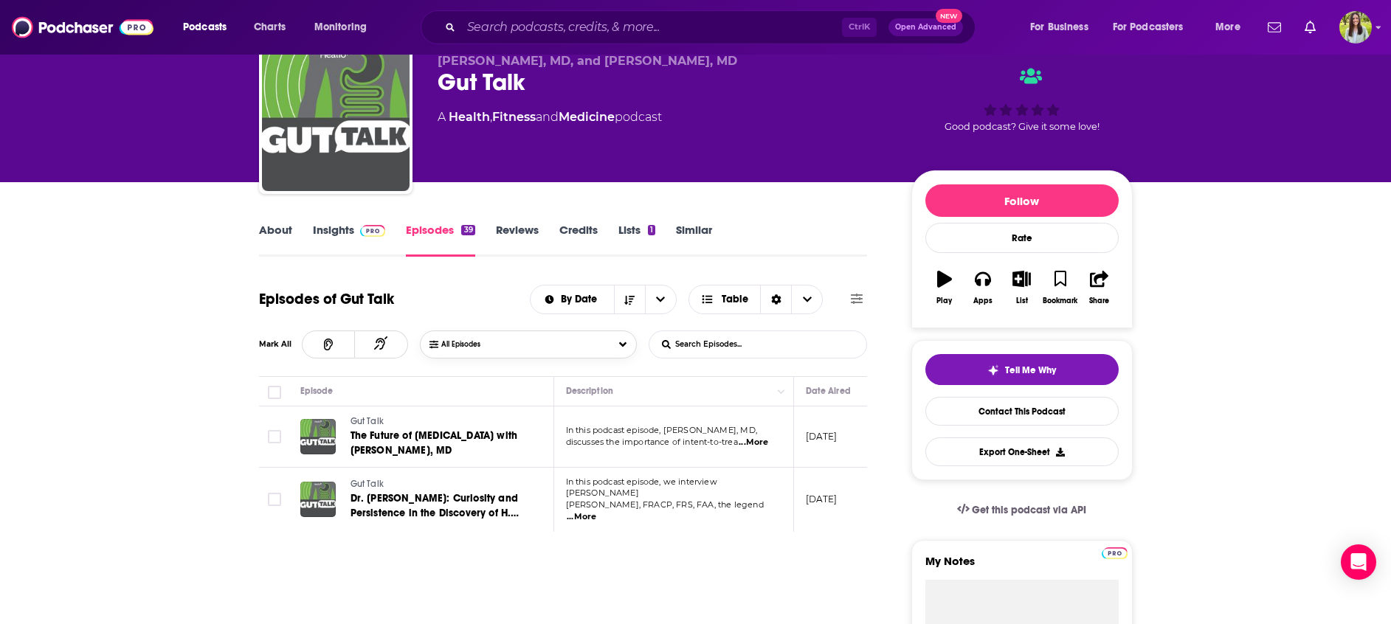
scroll to position [0, 0]
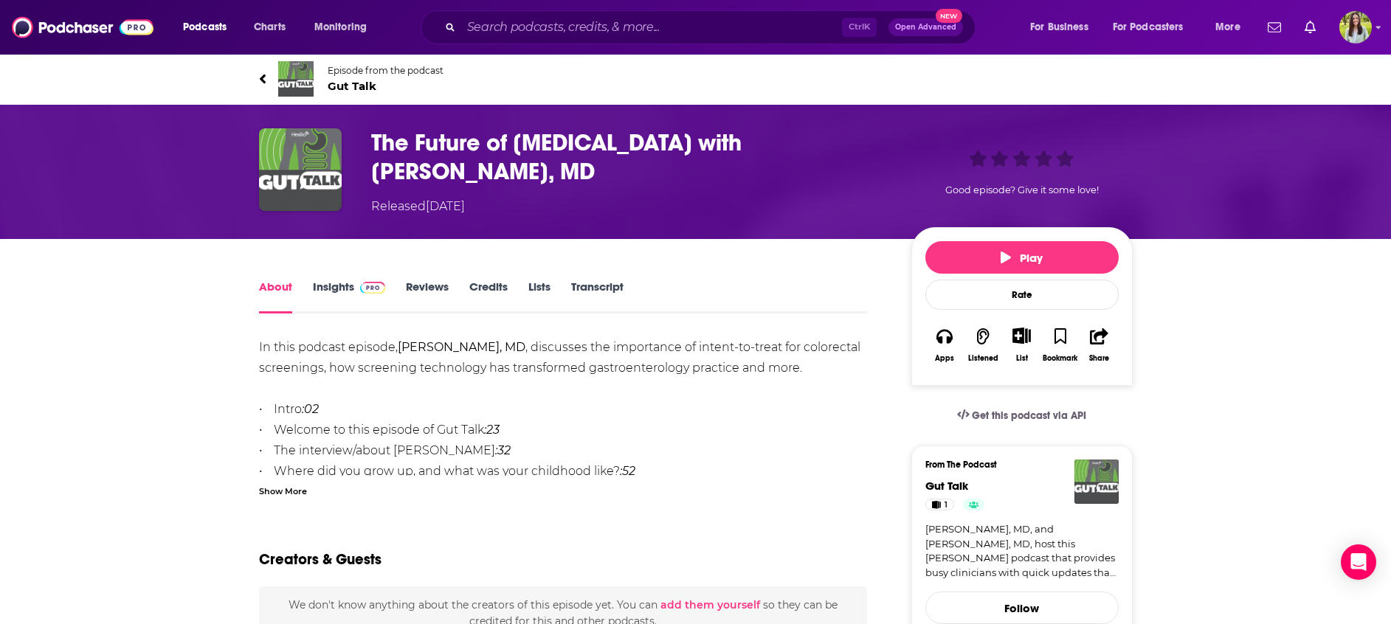
click at [606, 144] on h1 "The Future of [MEDICAL_DATA] with [PERSON_NAME], MD" at bounding box center [629, 157] width 516 height 58
click at [606, 144] on h1 "The Future of Endoscopy with Doug Rex, MD" at bounding box center [629, 157] width 516 height 58
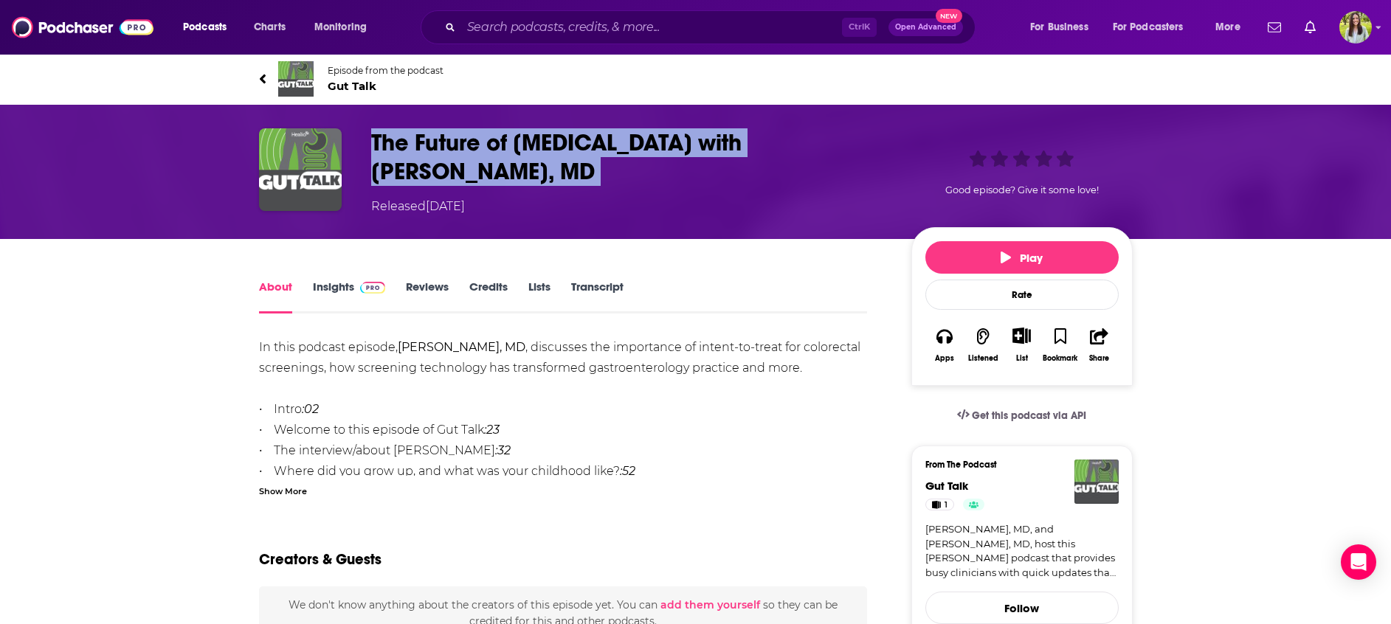
click at [606, 144] on h1 "The Future of Endoscopy with Doug Rex, MD" at bounding box center [629, 157] width 516 height 58
copy h1 "The Future of Endoscopy with Doug Rex, MD"
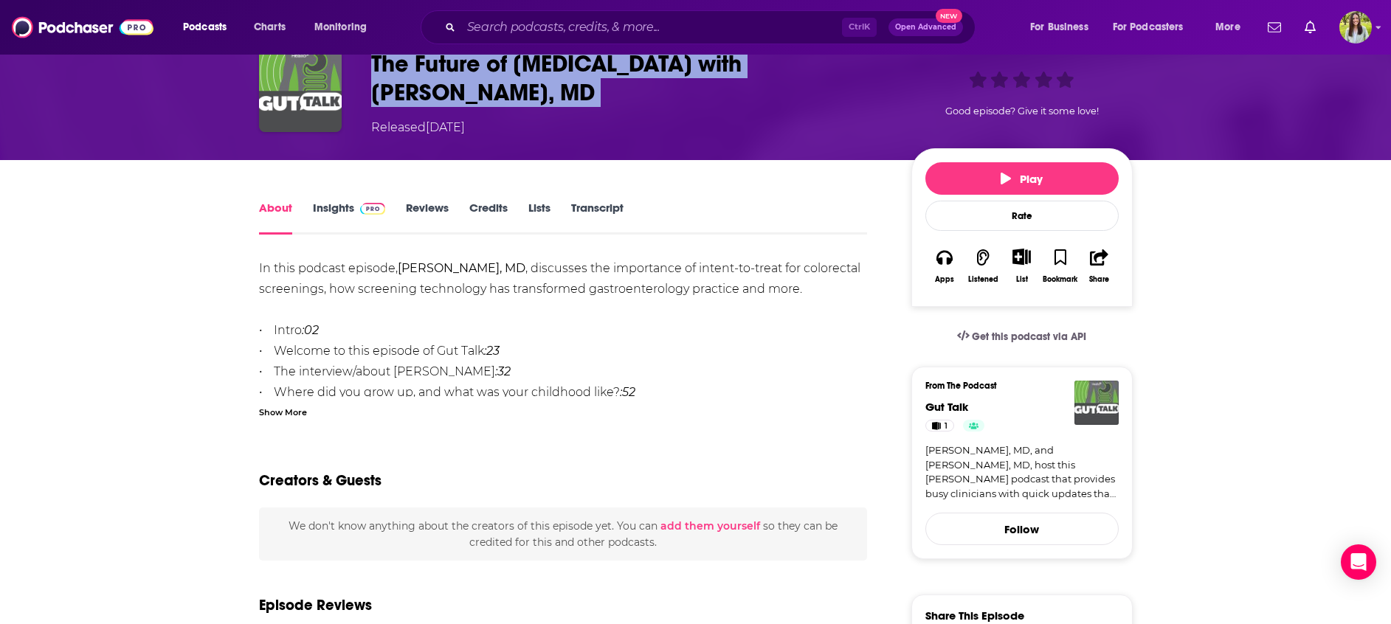
scroll to position [53, 0]
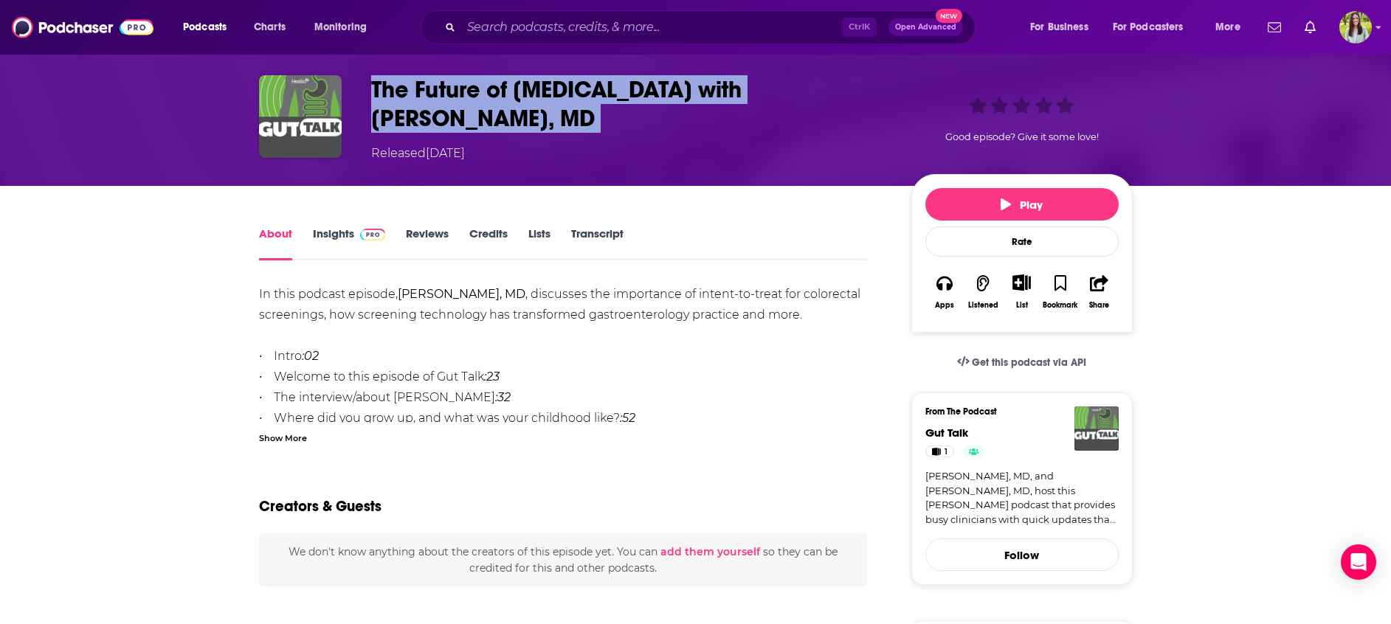
click at [603, 98] on h1 "The Future of Endoscopy with Doug Rex, MD" at bounding box center [629, 104] width 516 height 58
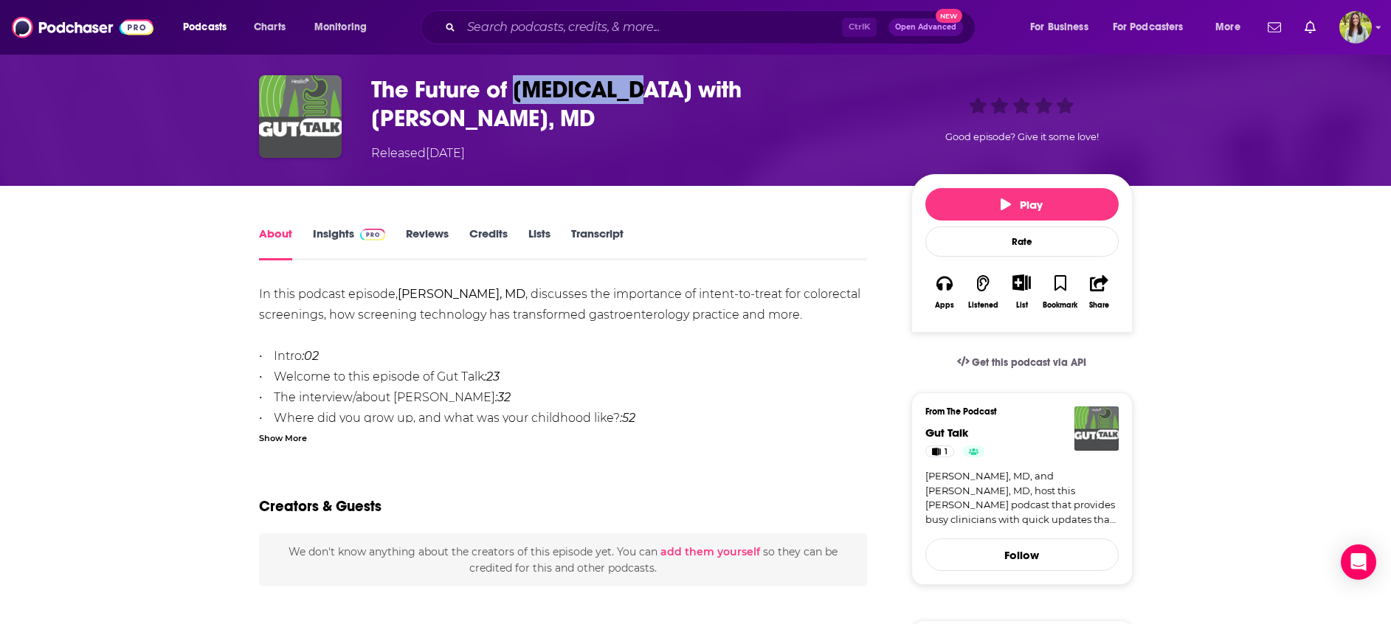
click at [603, 98] on h1 "The Future of Endoscopy with Doug Rex, MD" at bounding box center [629, 104] width 516 height 58
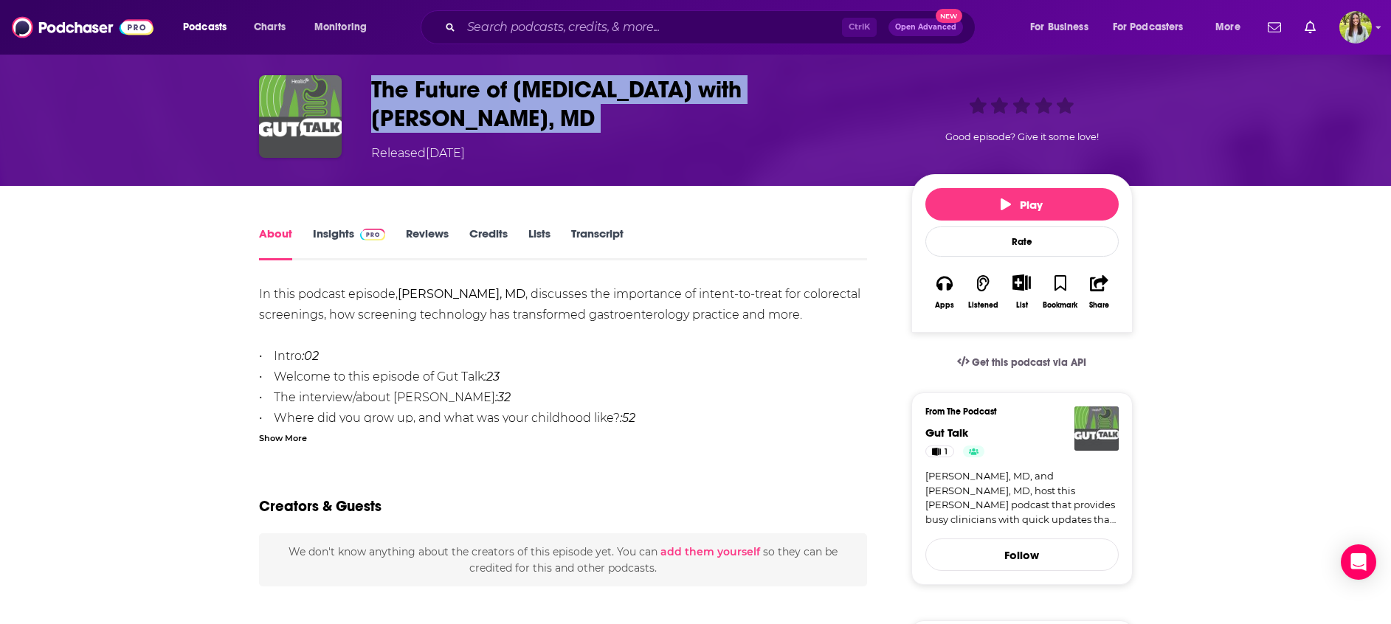
click at [603, 98] on h1 "The Future of Endoscopy with Doug Rex, MD" at bounding box center [629, 104] width 516 height 58
click at [764, 94] on h1 "The Future of Endoscopy with Doug Rex, MD" at bounding box center [629, 104] width 516 height 58
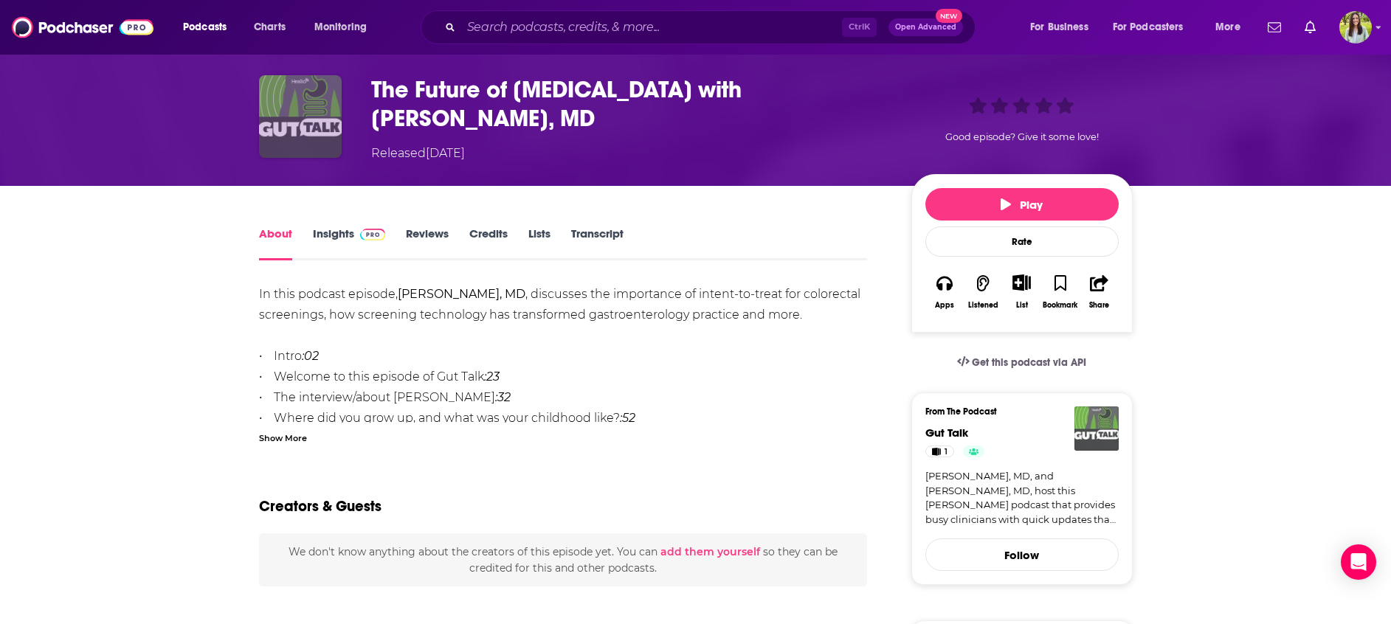
click at [292, 101] on img "The Future of Endoscopy with Doug Rex, MD" at bounding box center [300, 116] width 83 height 83
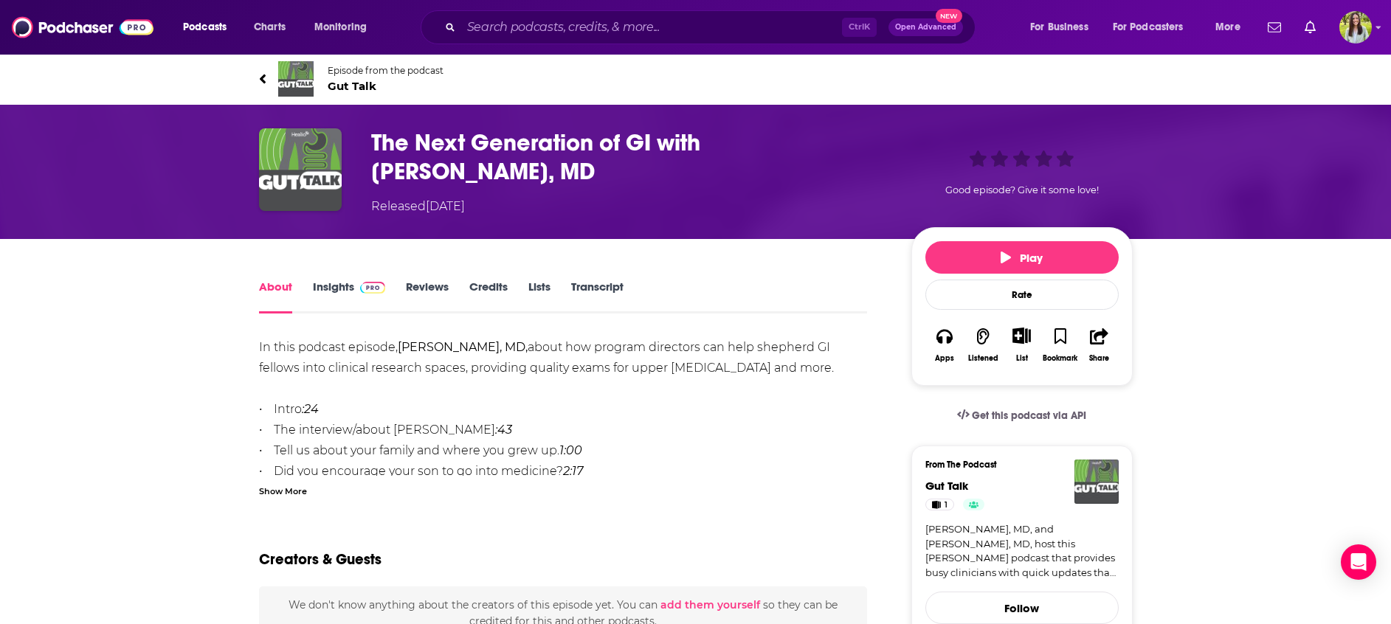
click at [708, 140] on h1 "The Next Generation of GI with [PERSON_NAME], MD" at bounding box center [629, 157] width 516 height 58
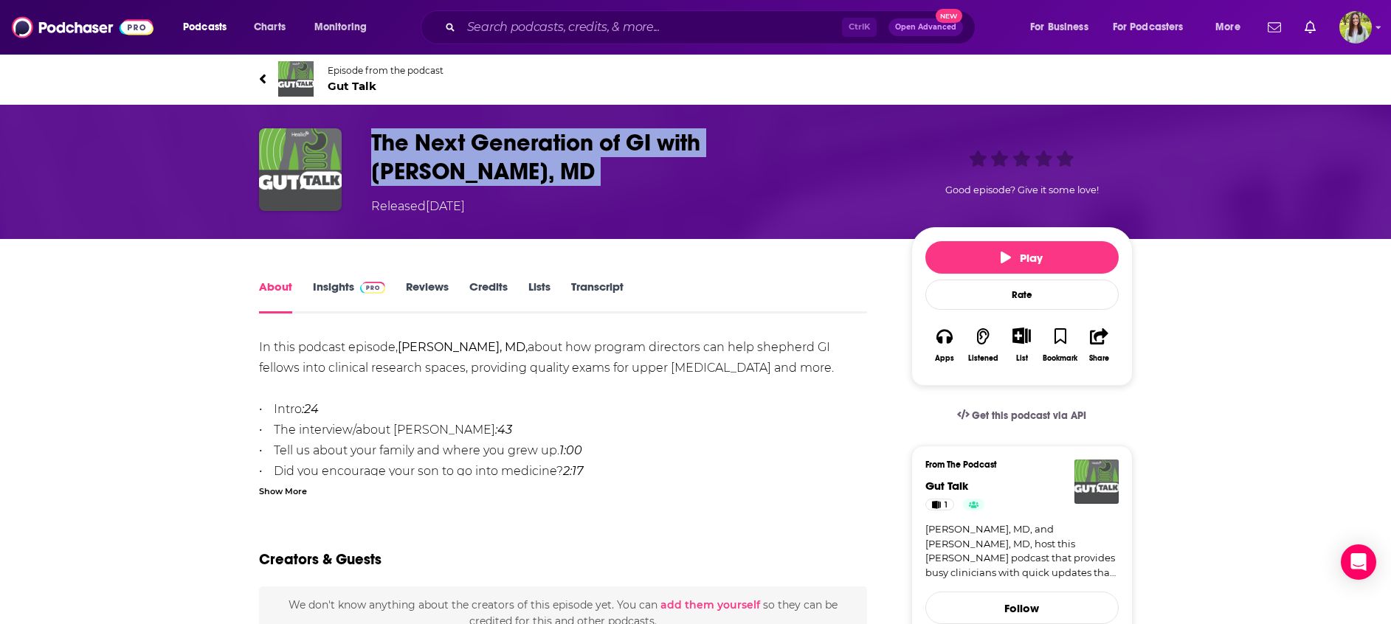
click at [708, 140] on h1 "The Next Generation of GI with [PERSON_NAME], MD" at bounding box center [629, 157] width 516 height 58
copy h1 "The Next Generation of GI with [PERSON_NAME], MD"
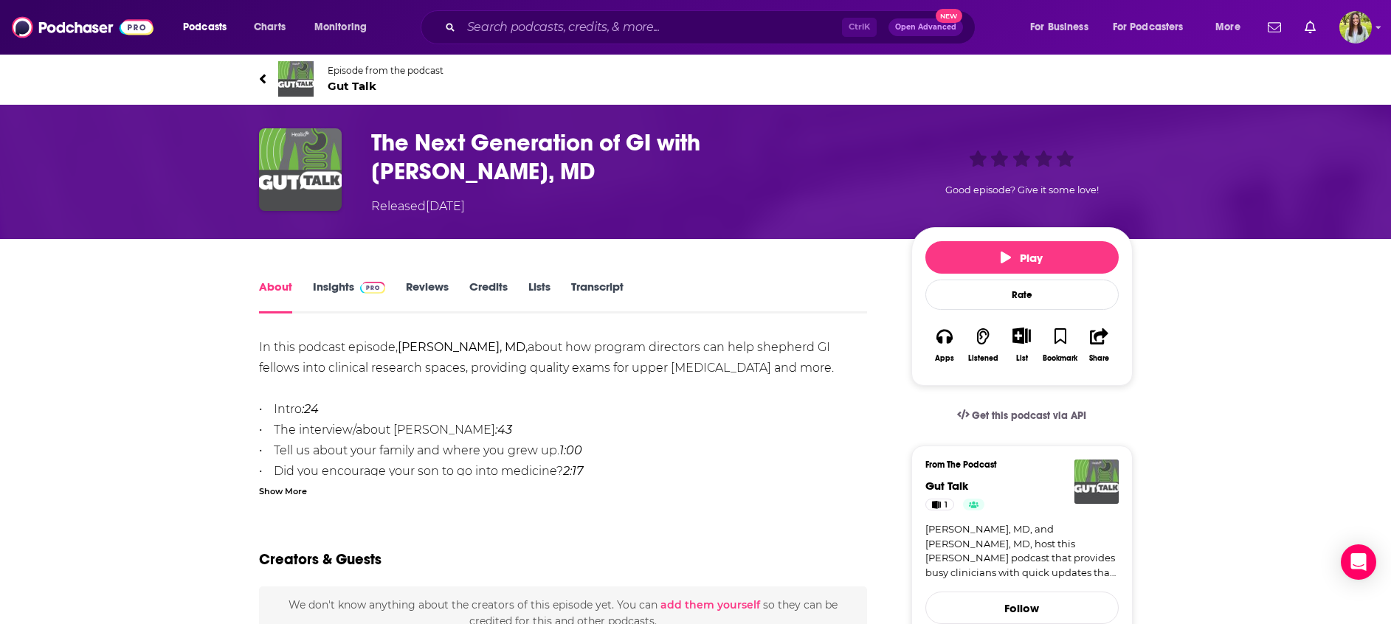
click at [86, 52] on div "Podcasts Charts Monitoring Ctrl K Open Advanced New For Business For Podcasters…" at bounding box center [695, 27] width 1391 height 55
click at [55, 24] on img at bounding box center [83, 27] width 142 height 28
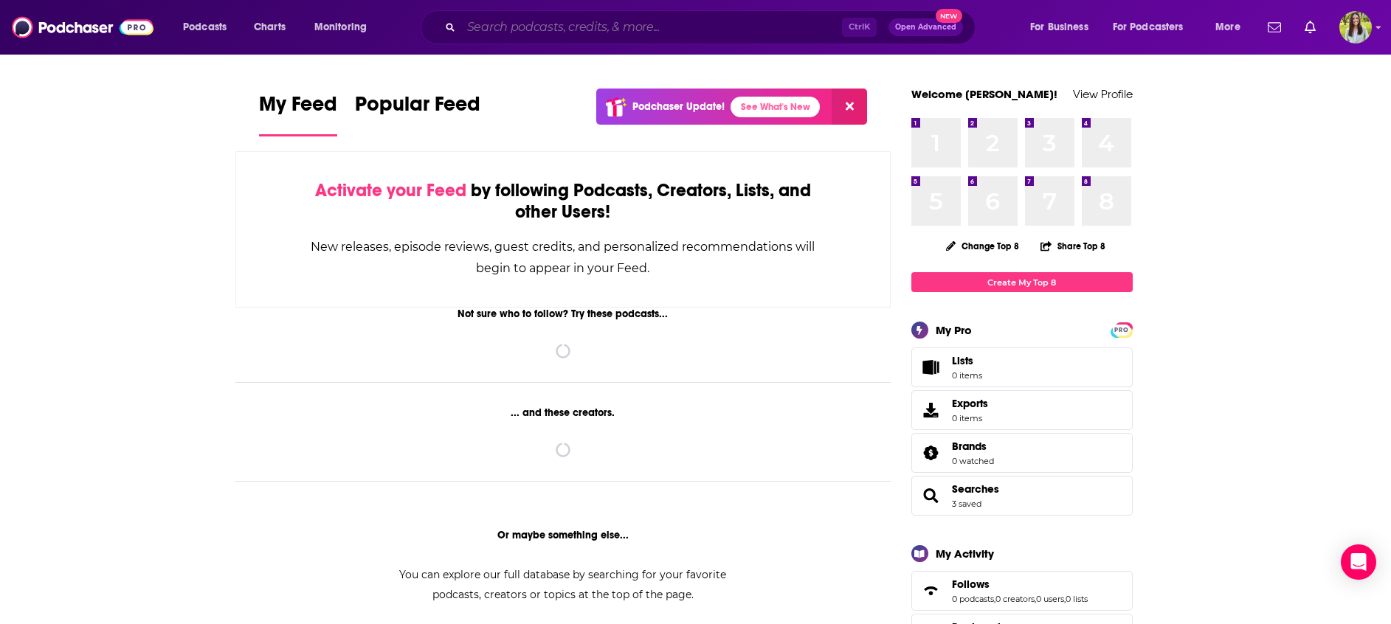
click at [598, 32] on input "Search podcasts, credits, & more..." at bounding box center [651, 27] width 381 height 24
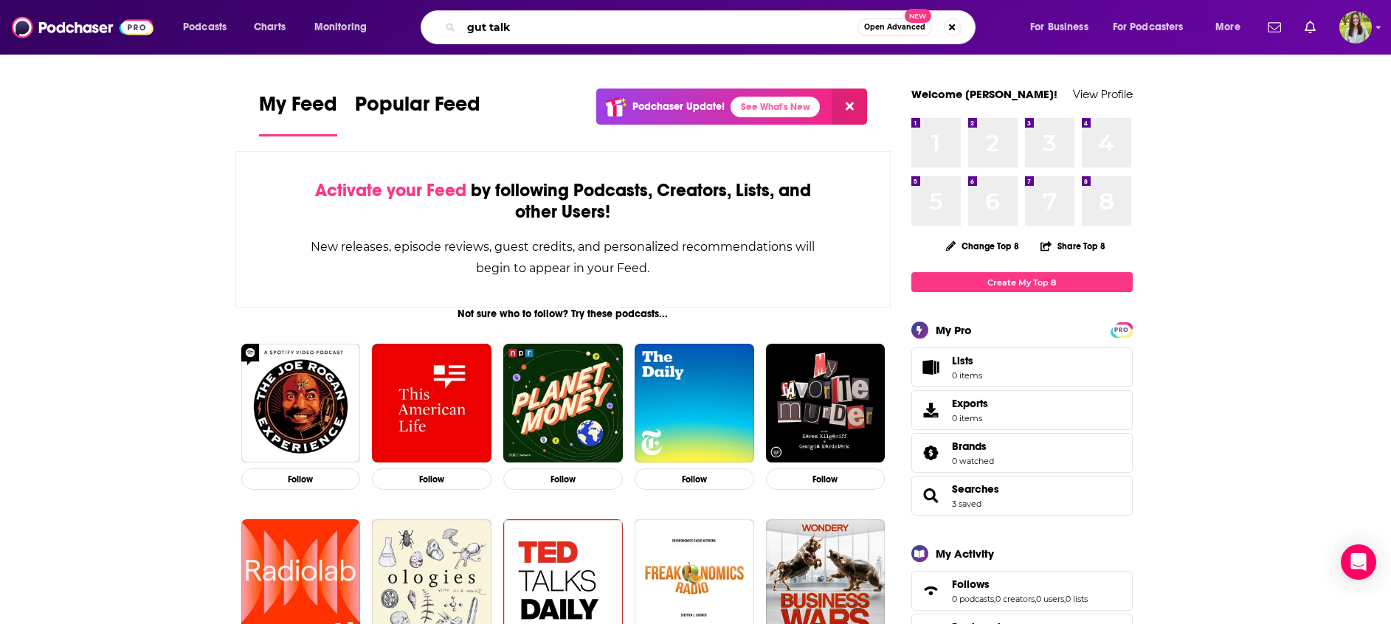
type input "gut talk"
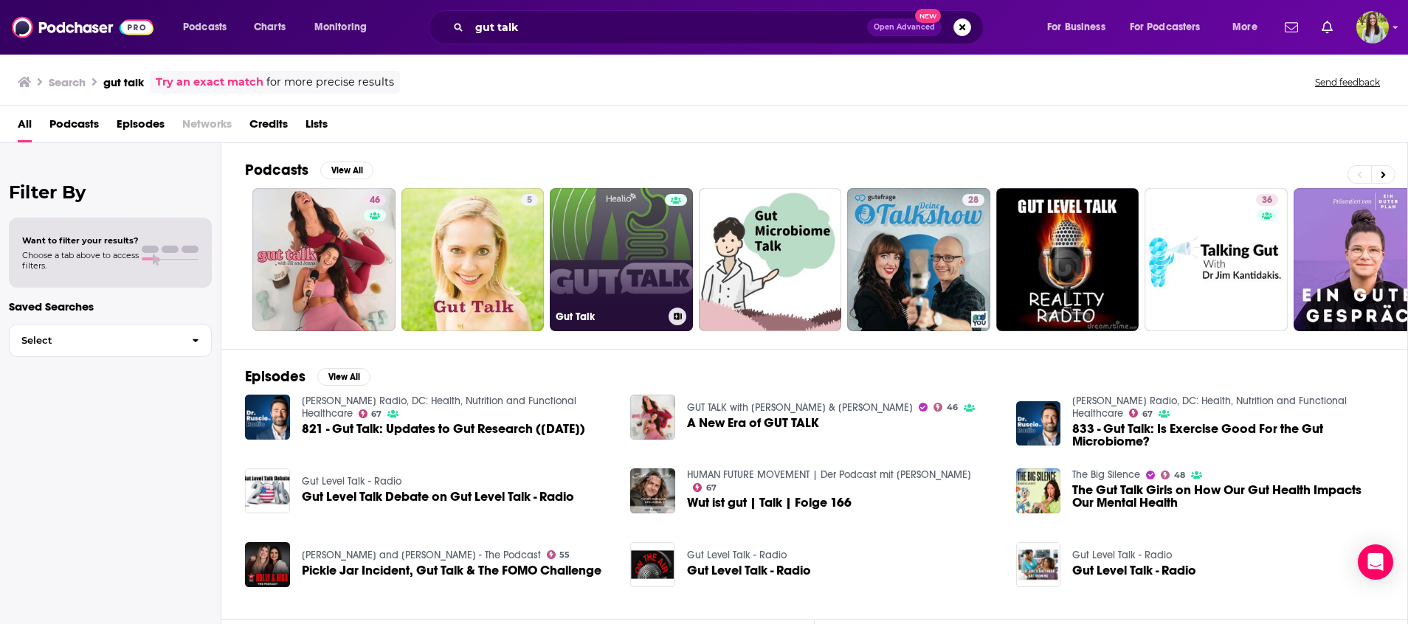
click at [586, 229] on link "Gut Talk" at bounding box center [621, 259] width 143 height 143
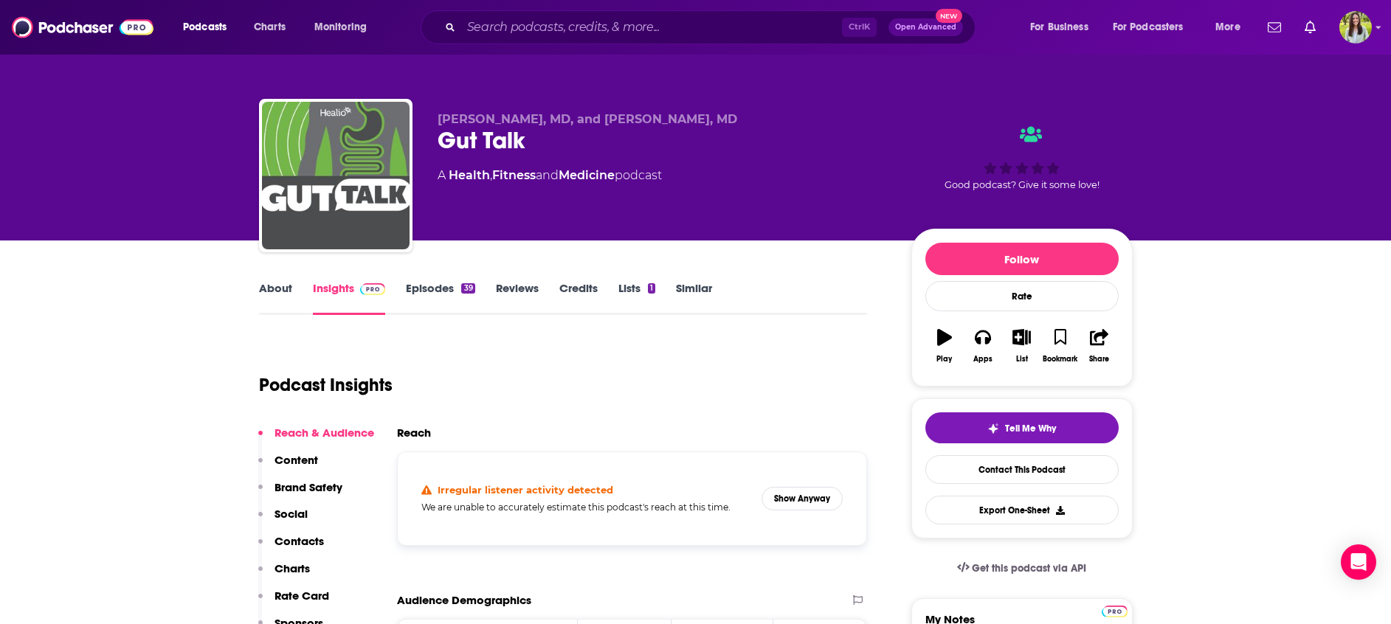
click at [415, 294] on link "Episodes 39" at bounding box center [440, 298] width 69 height 34
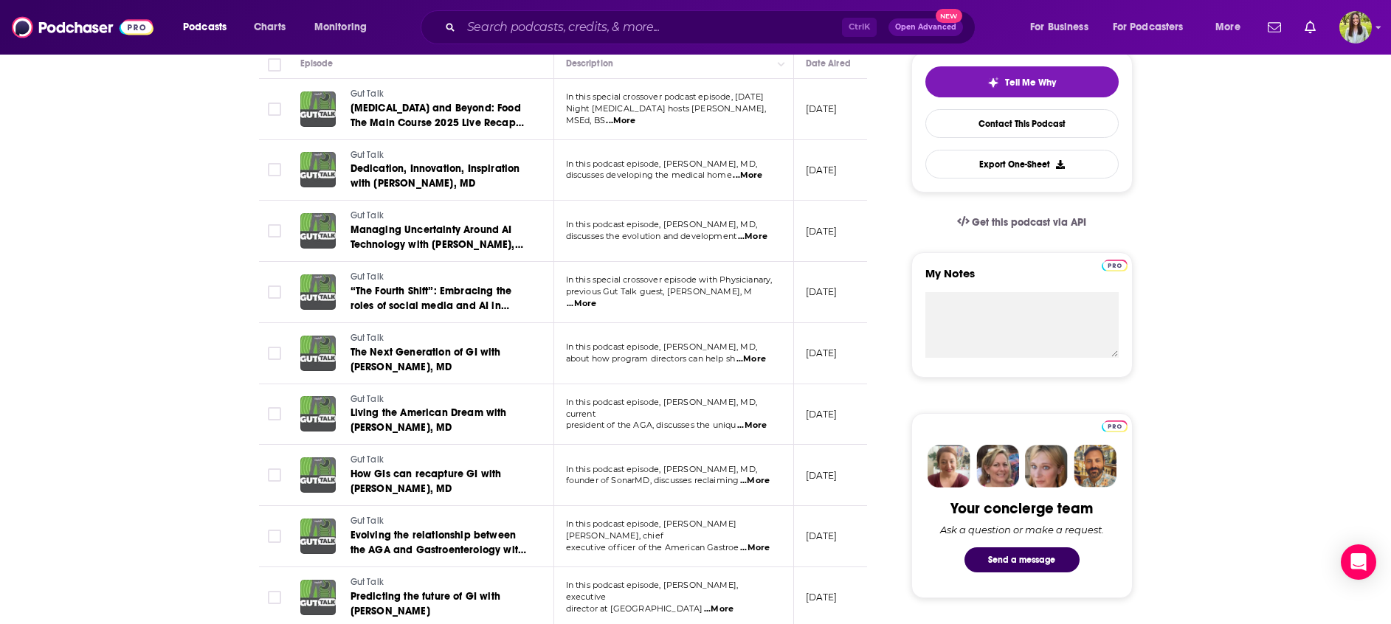
scroll to position [354, 0]
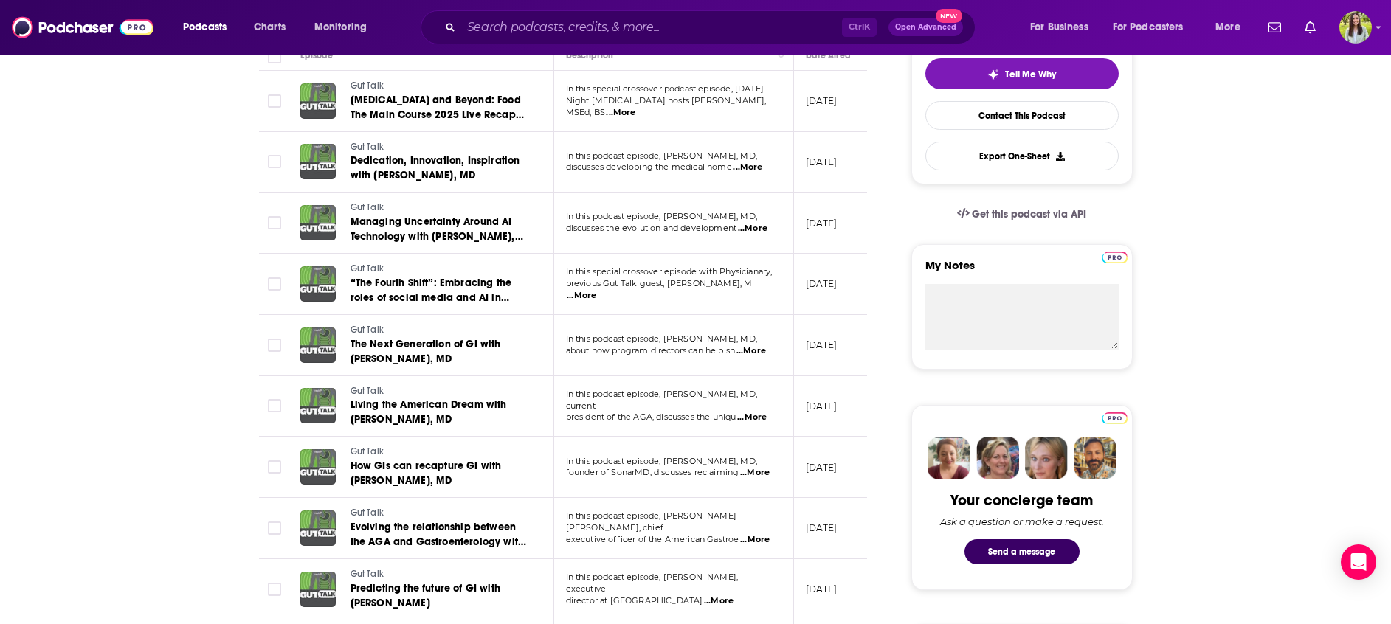
click at [756, 471] on span "...More" at bounding box center [755, 473] width 30 height 12
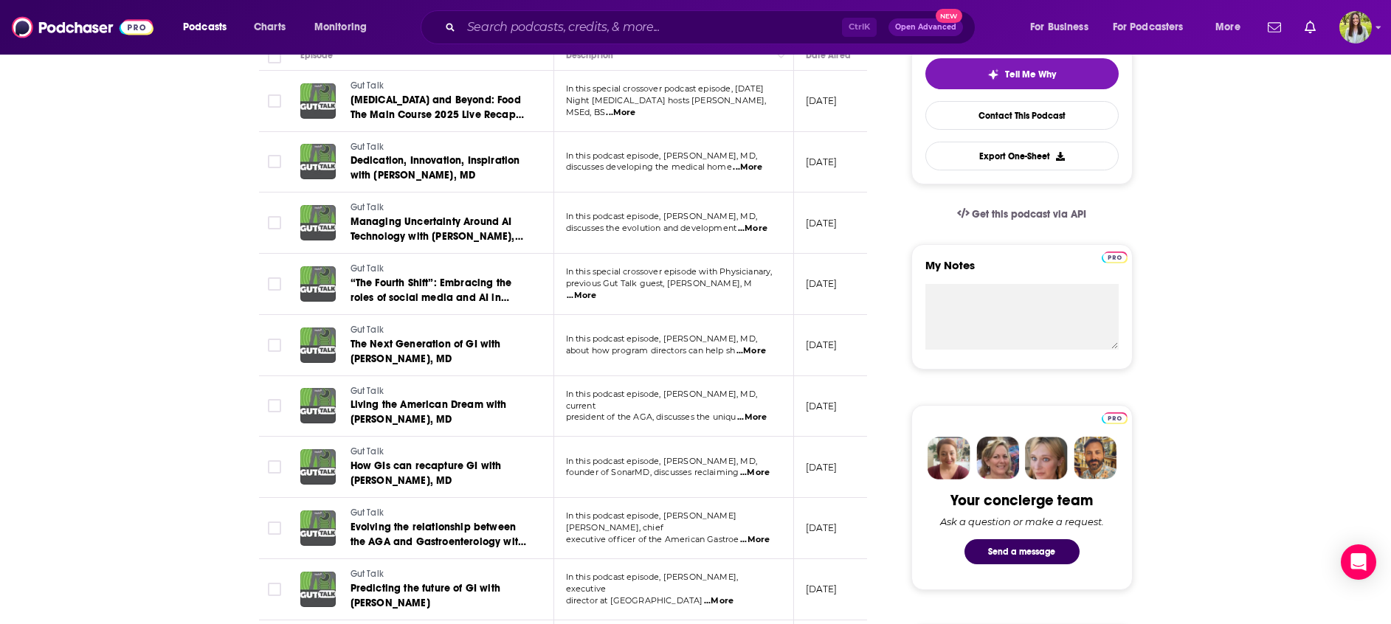
click at [733, 595] on span "...More" at bounding box center [719, 601] width 30 height 12
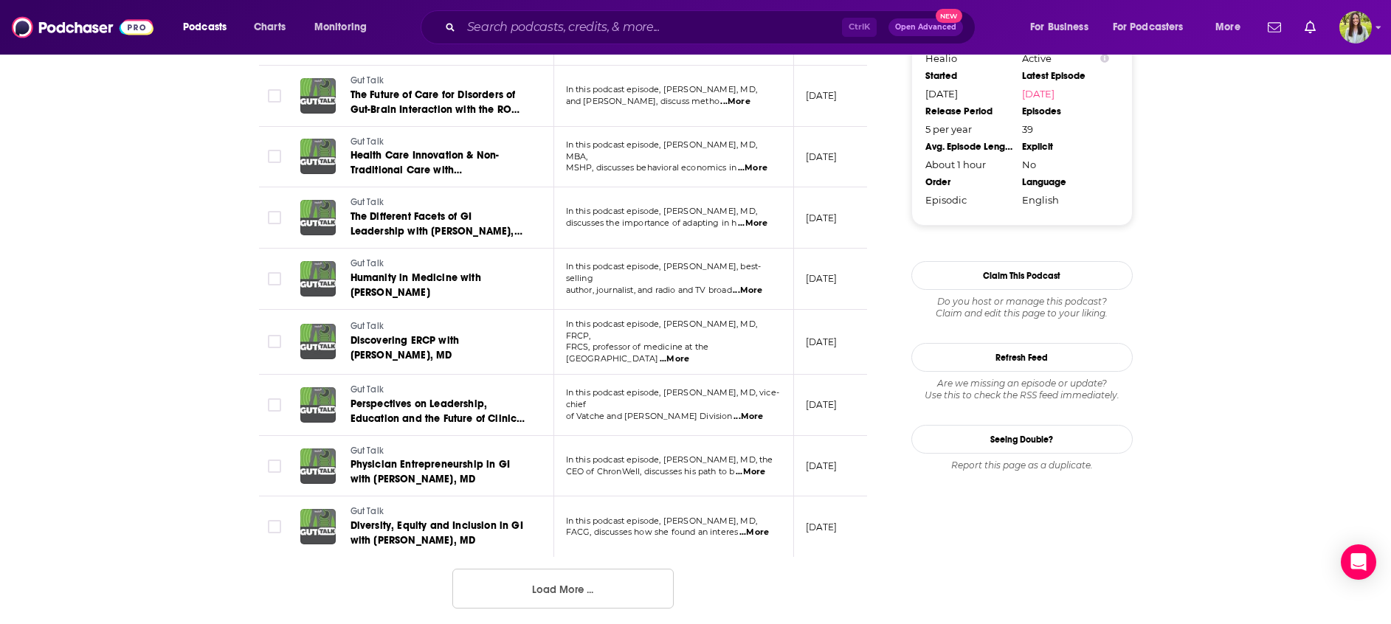
scroll to position [0, 0]
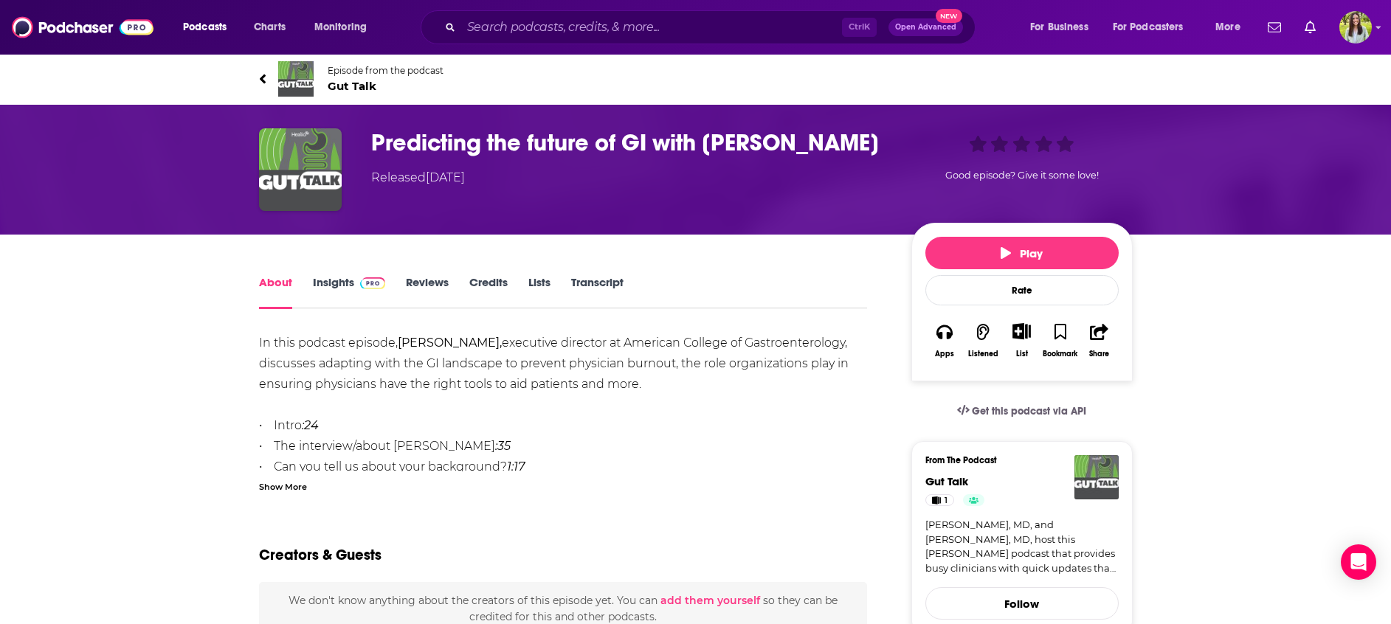
click at [547, 150] on h1 "Predicting the future of GI with [PERSON_NAME]" at bounding box center [629, 142] width 516 height 29
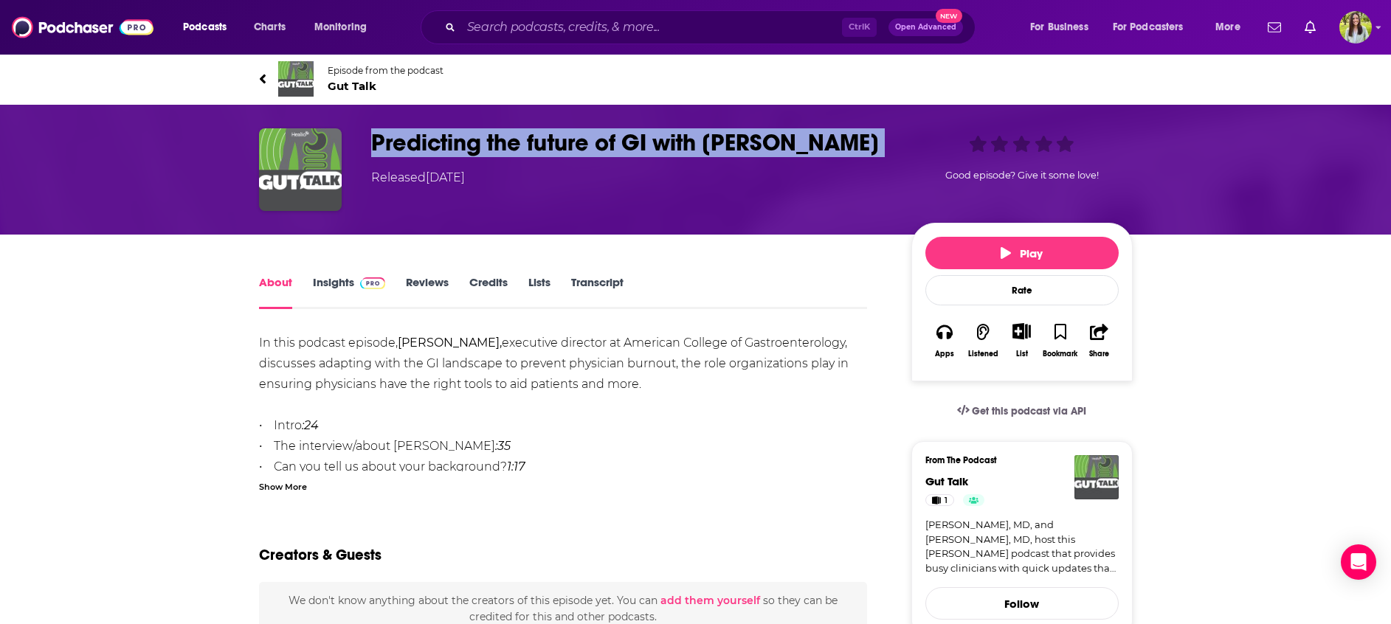
click at [547, 150] on h1 "Predicting the future of GI with [PERSON_NAME]" at bounding box center [629, 142] width 516 height 29
copy h1 "Predicting the future of GI with [PERSON_NAME]"
